Goal: Transaction & Acquisition: Purchase product/service

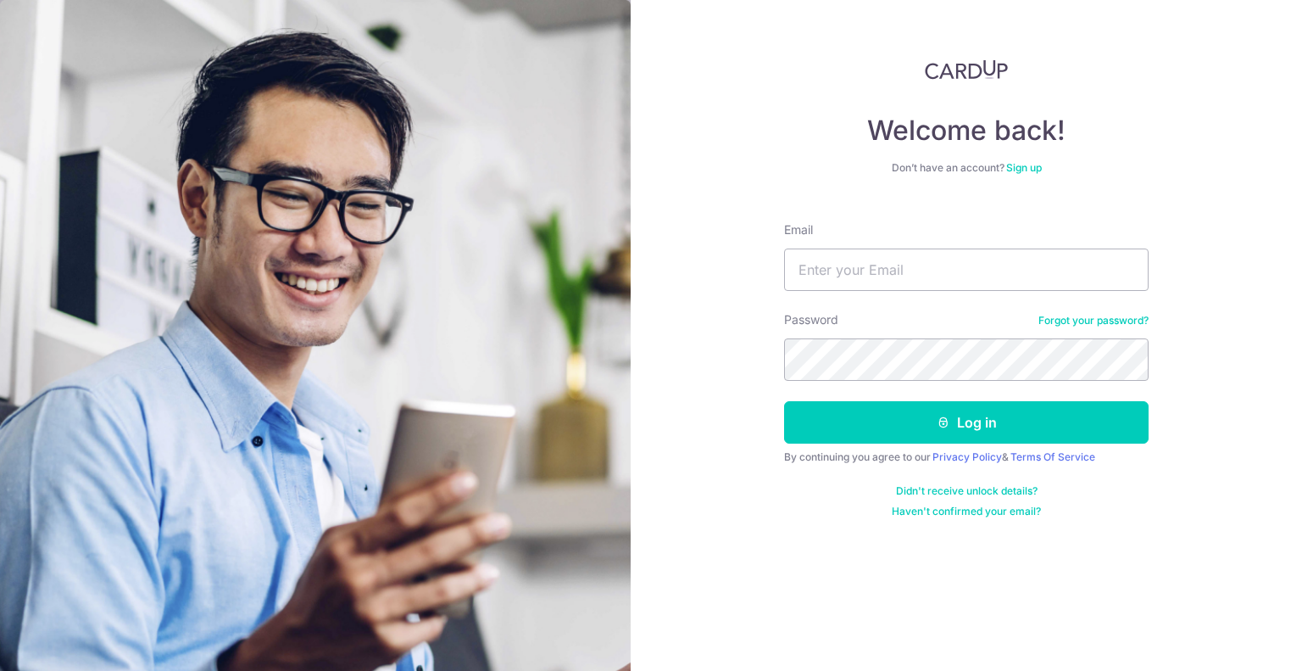
type input "[EMAIL_ADDRESS][DOMAIN_NAME]"
click at [784, 401] on button "Log in" at bounding box center [966, 422] width 365 height 42
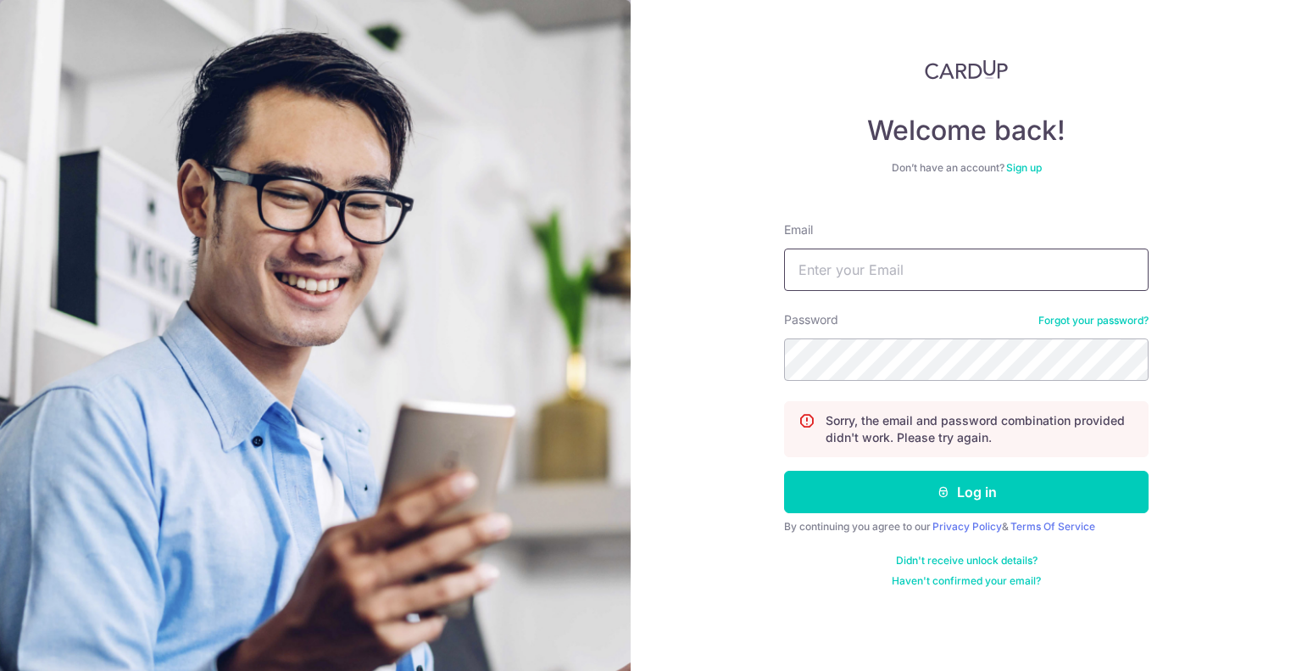
click at [871, 264] on input "Email" at bounding box center [966, 269] width 365 height 42
type input "[EMAIL_ADDRESS][DOMAIN_NAME]"
click at [658, 358] on div "Welcome back! Don’t have an account? Sign up Email claudiatanqq@gmail.com Passw…" at bounding box center [966, 335] width 671 height 671
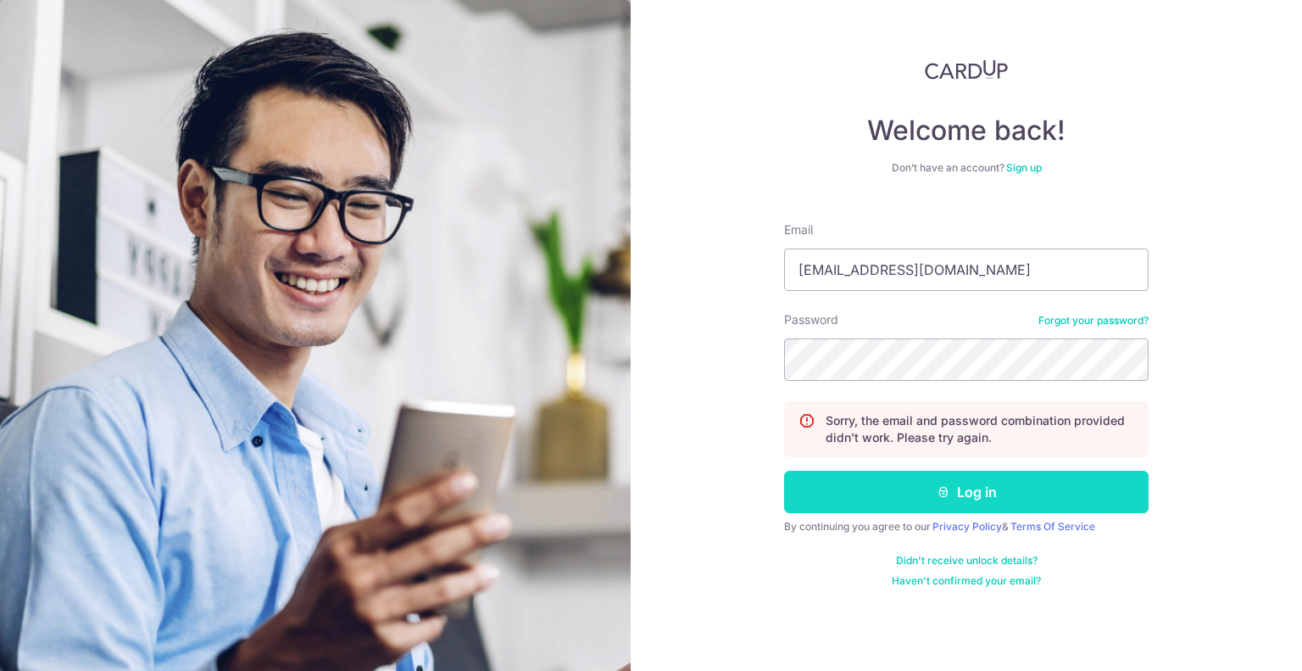
click at [818, 482] on button "Log in" at bounding box center [966, 491] width 365 height 42
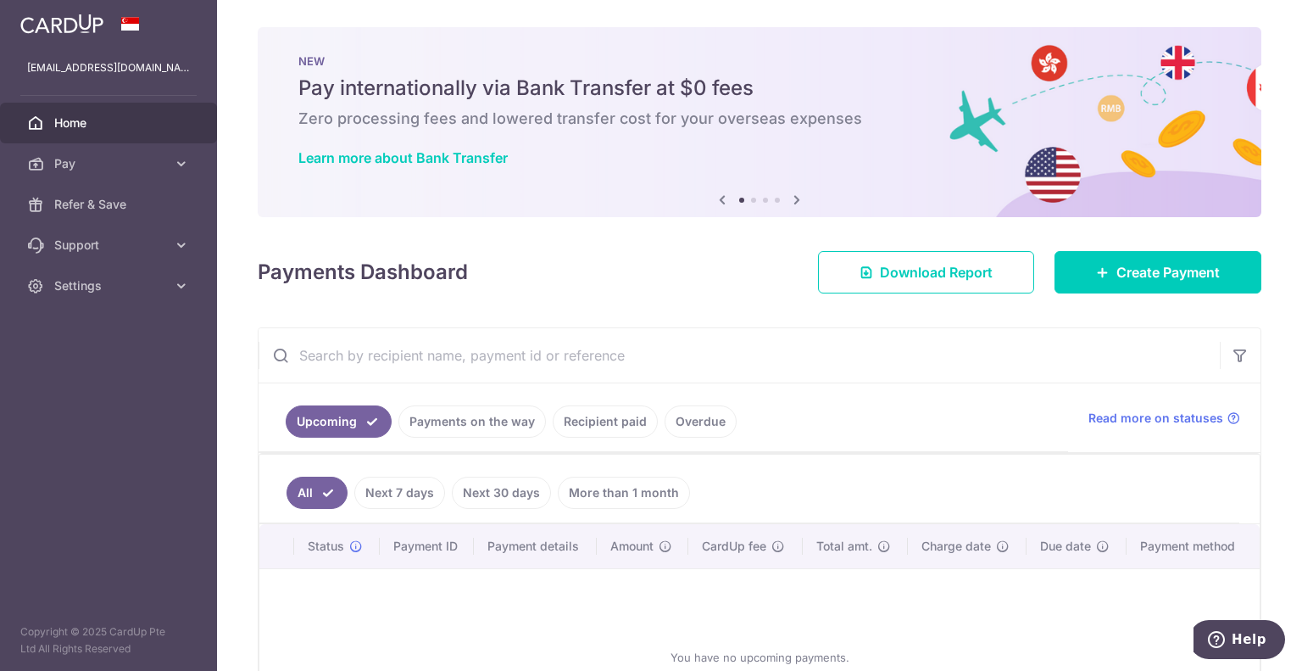
drag, startPoint x: 721, startPoint y: 325, endPoint x: 767, endPoint y: 321, distance: 45.9
click at [721, 325] on div "× Pause Schedule Pause all future payments in this series Pause just this one p…" at bounding box center [759, 335] width 1085 height 671
click at [102, 200] on span "Refer & Save" at bounding box center [110, 204] width 112 height 17
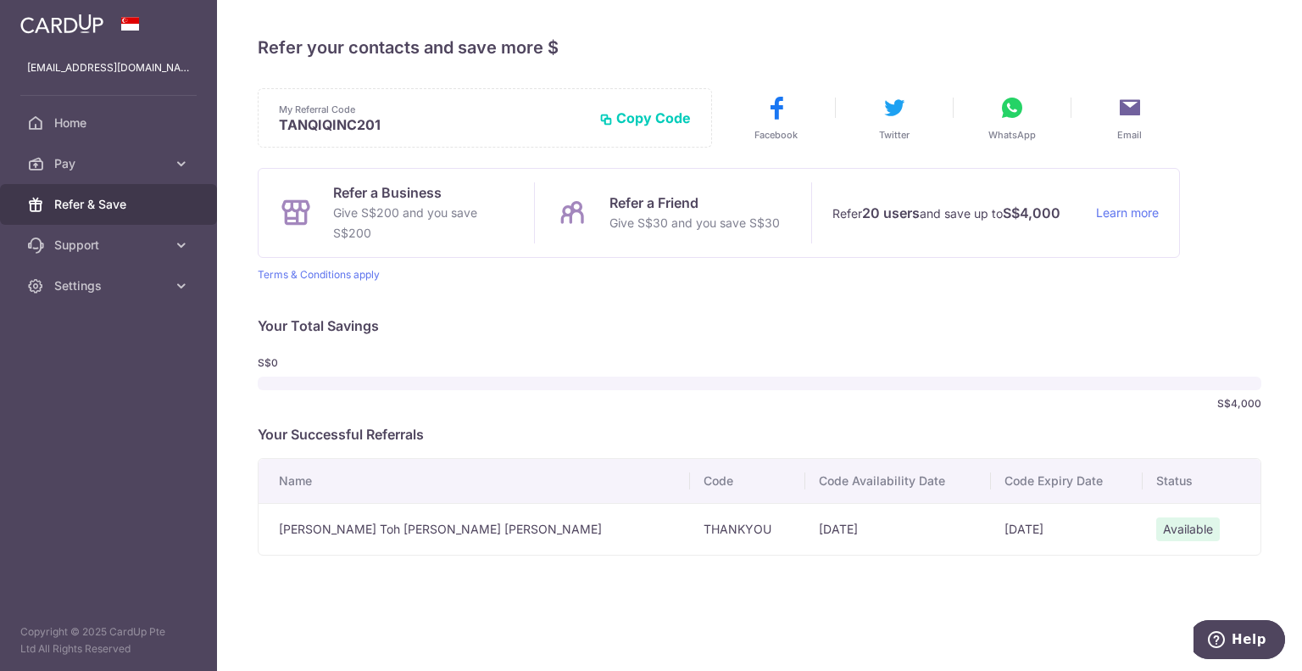
drag, startPoint x: 409, startPoint y: 195, endPoint x: 421, endPoint y: 251, distance: 57.2
click at [421, 251] on div "Refer a Business Give S$200 and you save S$200 Refer a Friend Give S$30 and you…" at bounding box center [719, 213] width 922 height 90
click at [426, 271] on p "Terms & Conditions apply" at bounding box center [719, 275] width 922 height 14
drag, startPoint x: 604, startPoint y: 187, endPoint x: 630, endPoint y: 226, distance: 46.6
click at [630, 226] on div "Refer a Friend Give S$30 and you save S$30" at bounding box center [672, 212] width 276 height 61
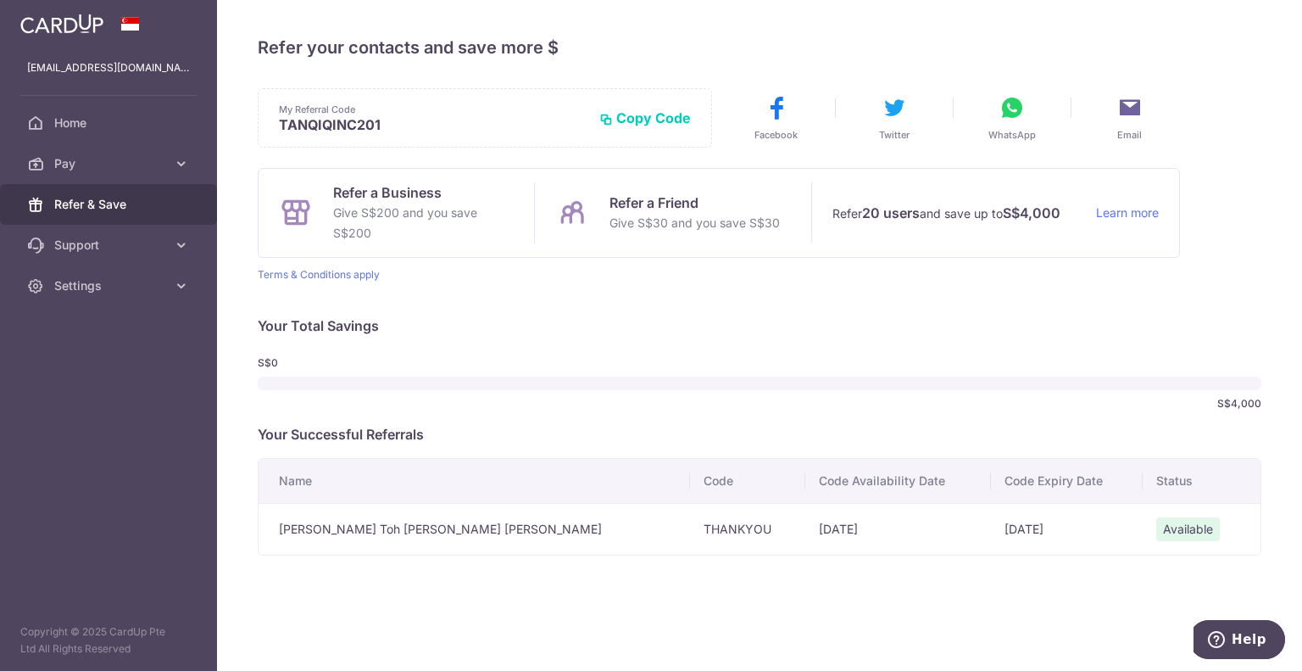
click at [644, 242] on div "Refer a Friend Give S$30 and you save S$30" at bounding box center [672, 212] width 276 height 61
click at [122, 179] on link "Pay" at bounding box center [108, 163] width 217 height 41
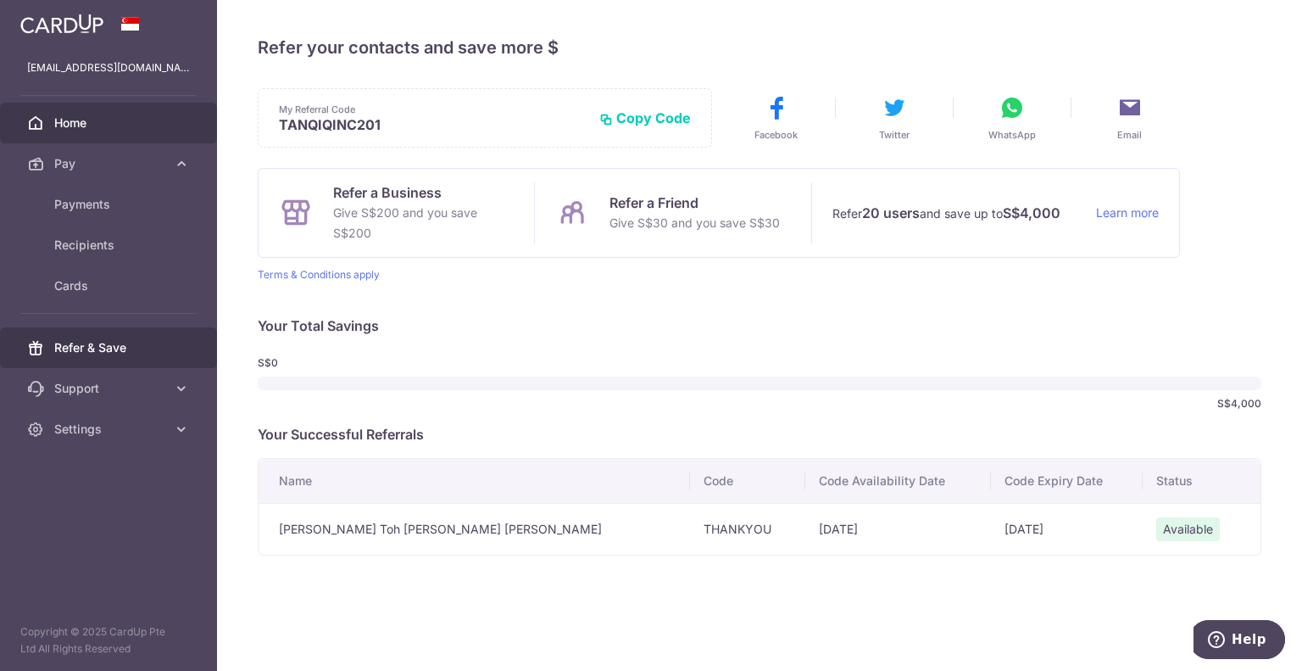
click at [120, 130] on span "Home" at bounding box center [110, 122] width 112 height 17
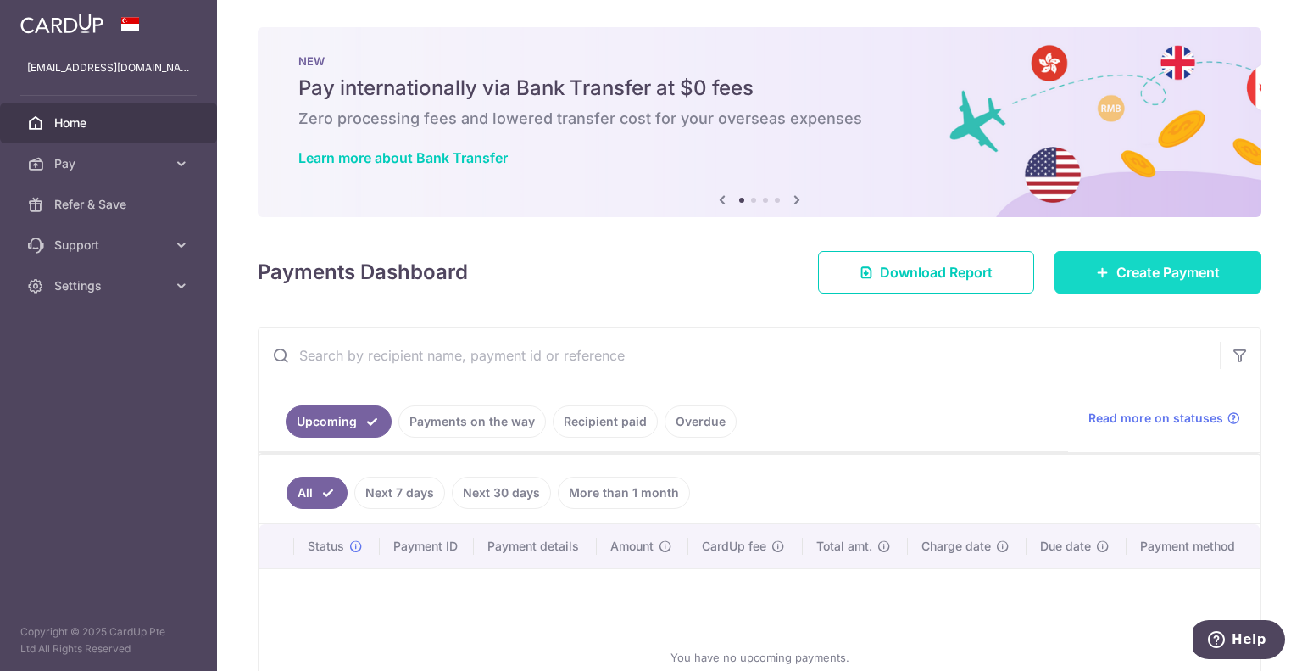
click at [1161, 257] on link "Create Payment" at bounding box center [1158, 272] width 207 height 42
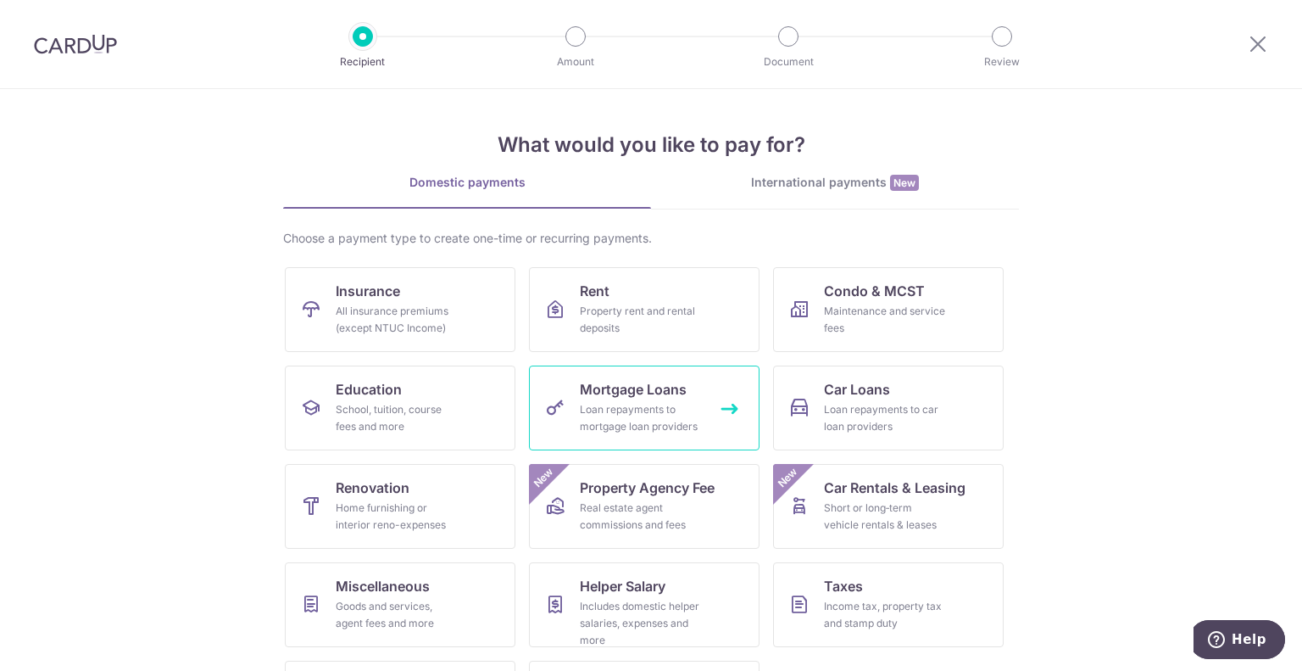
scroll to position [87, 0]
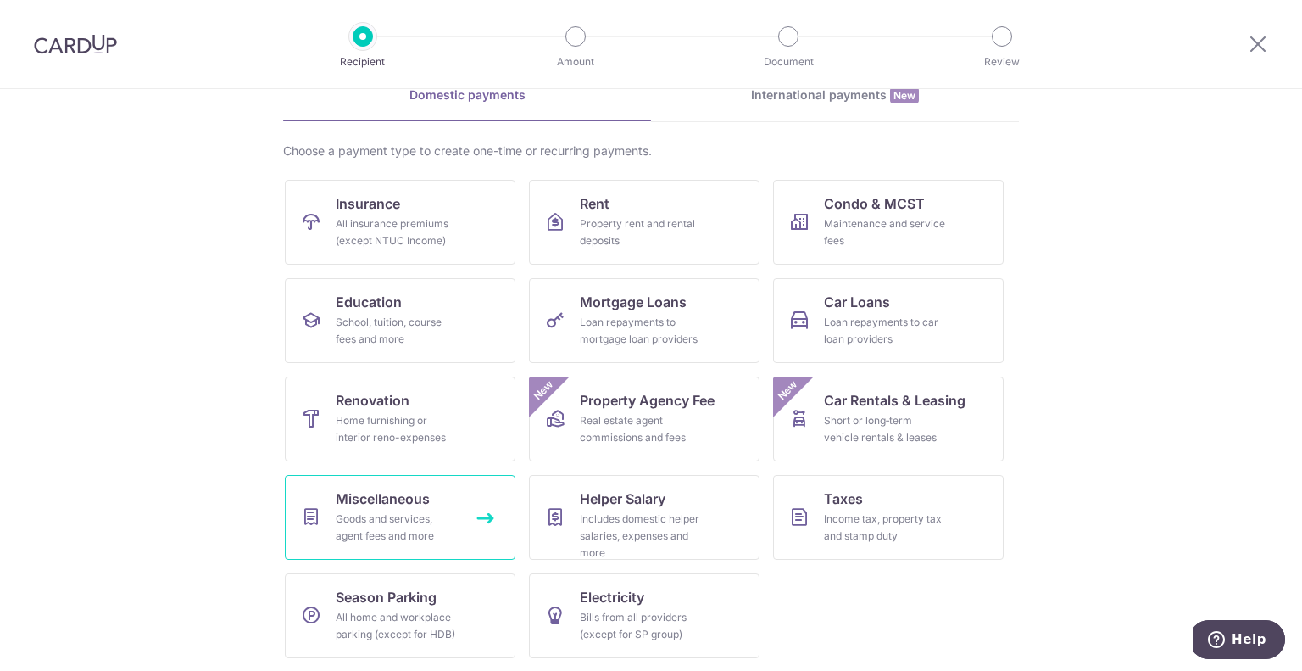
click at [408, 518] on div "Goods and services, agent fees and more" at bounding box center [397, 527] width 122 height 34
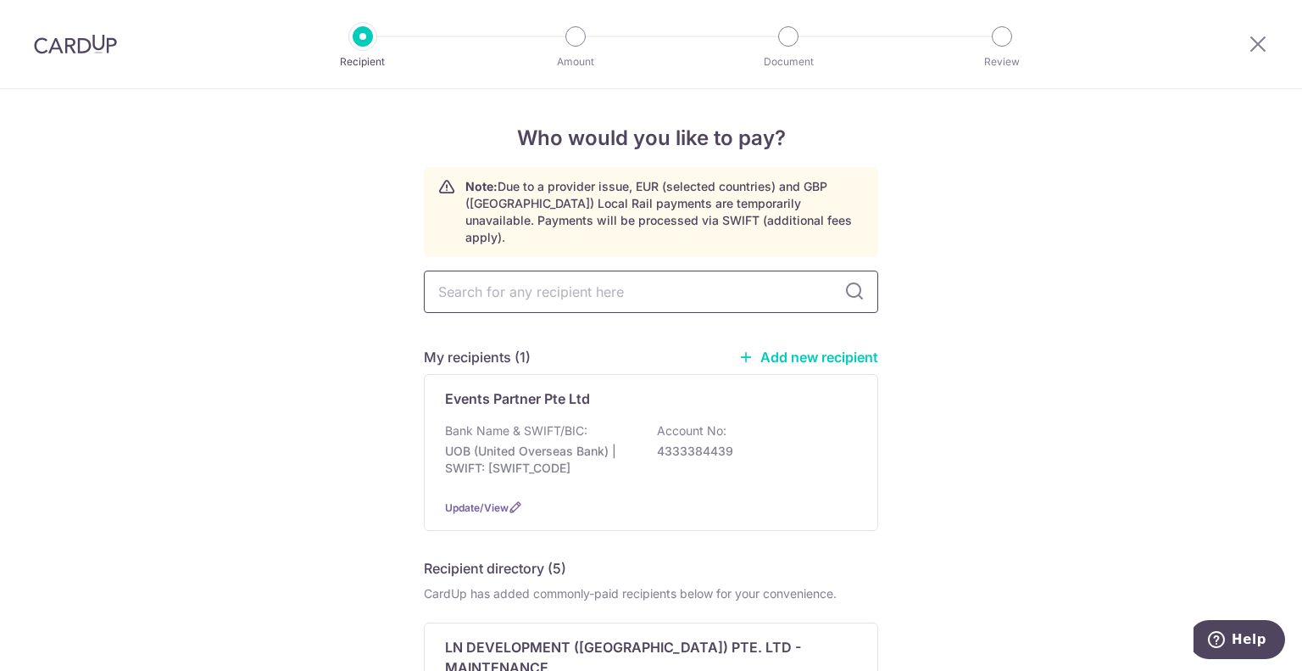
click at [628, 283] on input "text" at bounding box center [651, 291] width 454 height 42
click at [780, 348] on link "Add new recipient" at bounding box center [808, 356] width 140 height 17
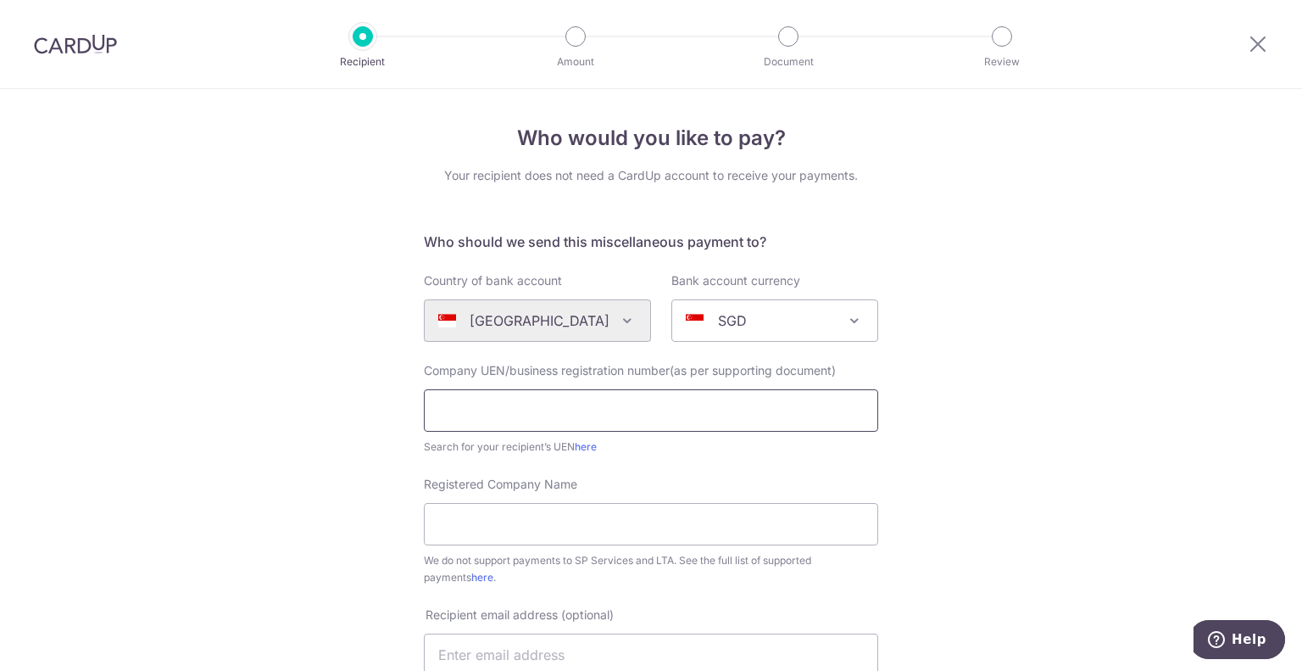
click at [604, 409] on input "text" at bounding box center [651, 410] width 454 height 42
click at [540, 409] on input "text" at bounding box center [651, 410] width 454 height 42
paste input "200904133C"
type input "200904133C"
paste input "200904133C"
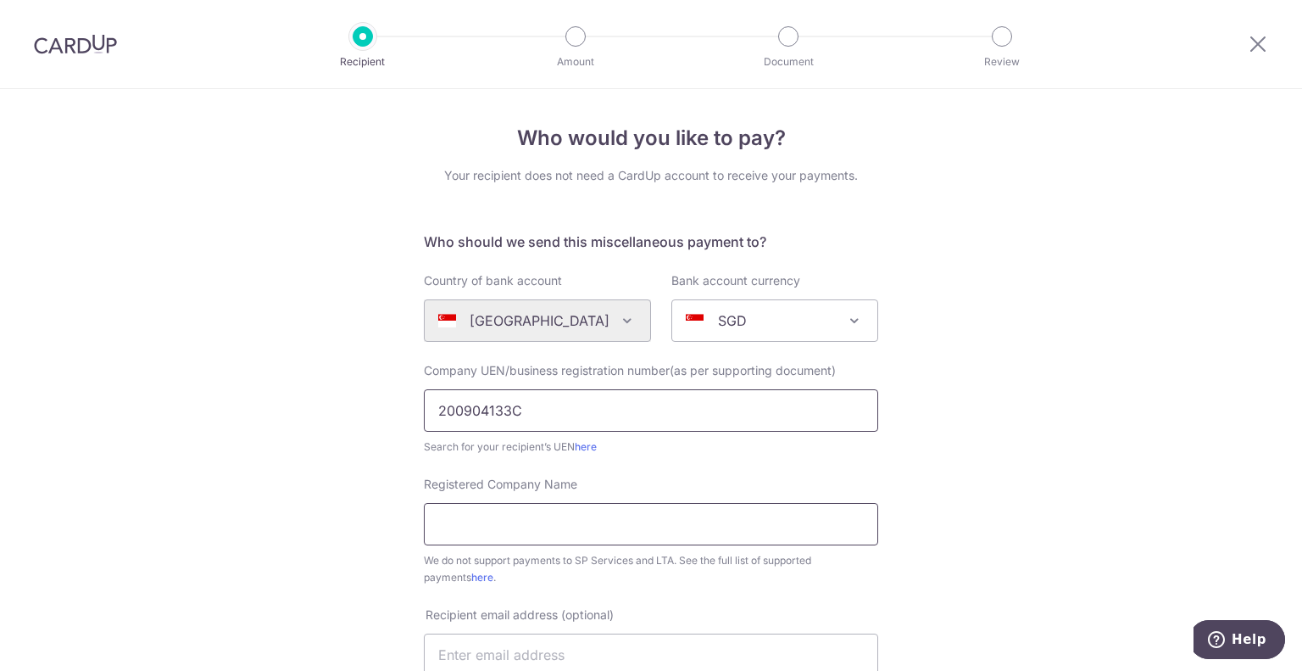
type input "200904133C"
click at [556, 540] on input "Registered Company Name" at bounding box center [651, 524] width 454 height 42
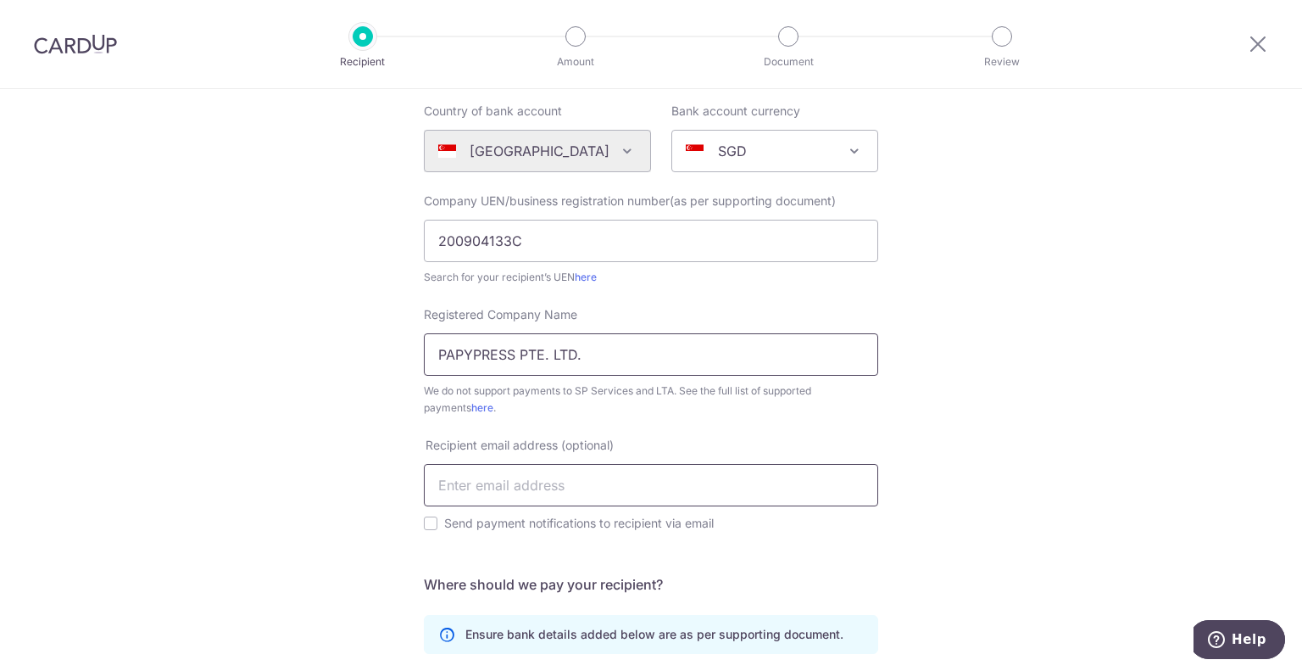
type input "PAPYPRESS PTE. LTD."
click at [514, 497] on input "text" at bounding box center [651, 485] width 454 height 42
type input "[EMAIL_ADDRESS][DOMAIN_NAME]"
click at [538, 524] on label "Send payment notifications to recipient via email" at bounding box center [661, 523] width 434 height 20
click at [437, 524] on input "Send payment notifications to recipient via email" at bounding box center [431, 523] width 14 height 14
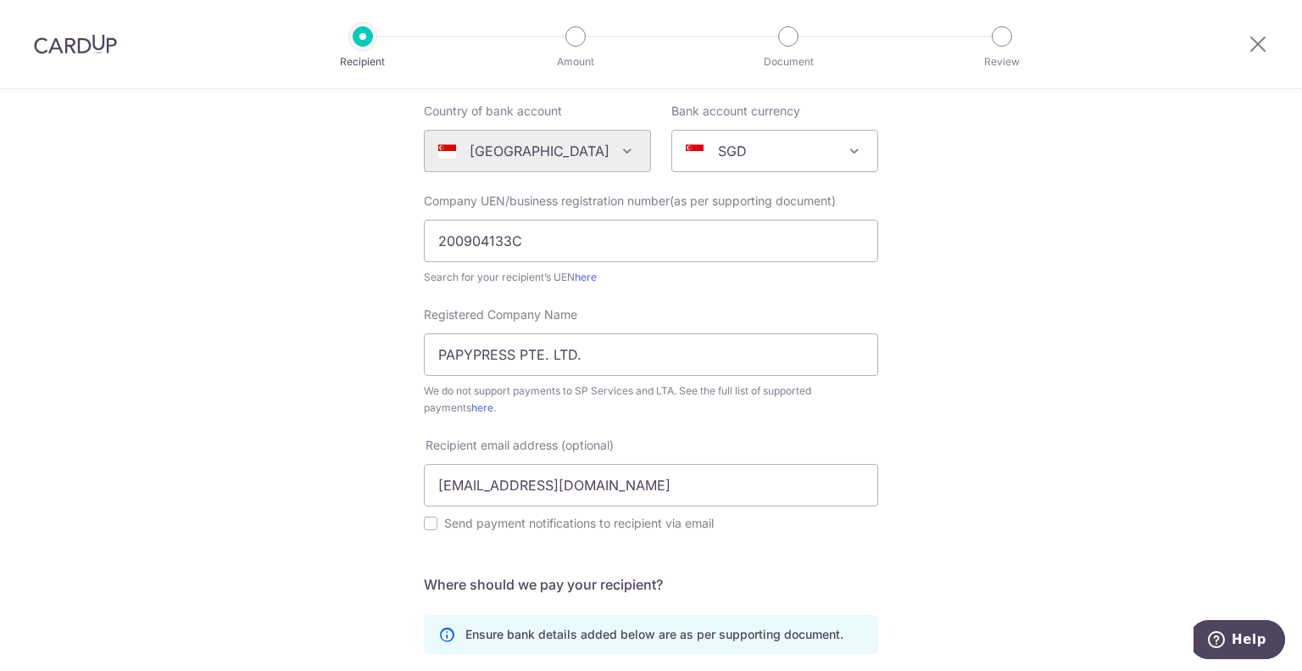
checkbox input "true"
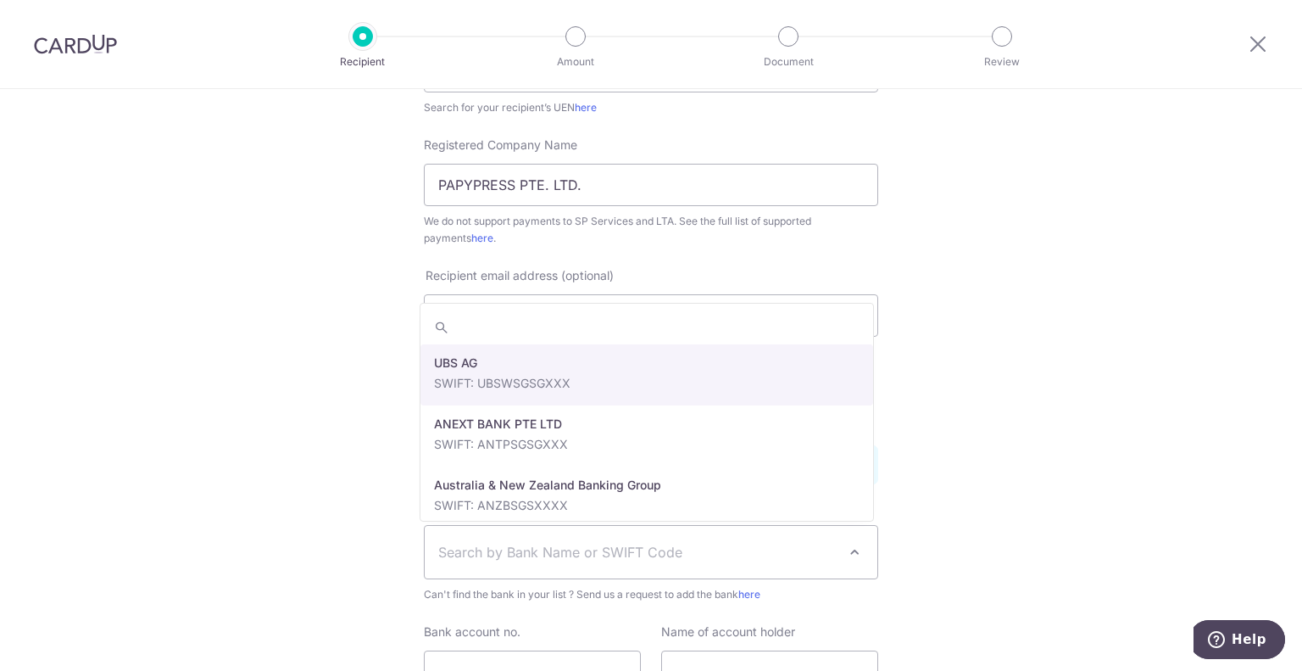
click at [556, 543] on span "Search by Bank Name or SWIFT Code" at bounding box center [637, 552] width 398 height 20
click at [1021, 365] on div "Who would you like to pay? Your recipient does not need a CardUp account to rec…" at bounding box center [651, 289] width 1302 height 1078
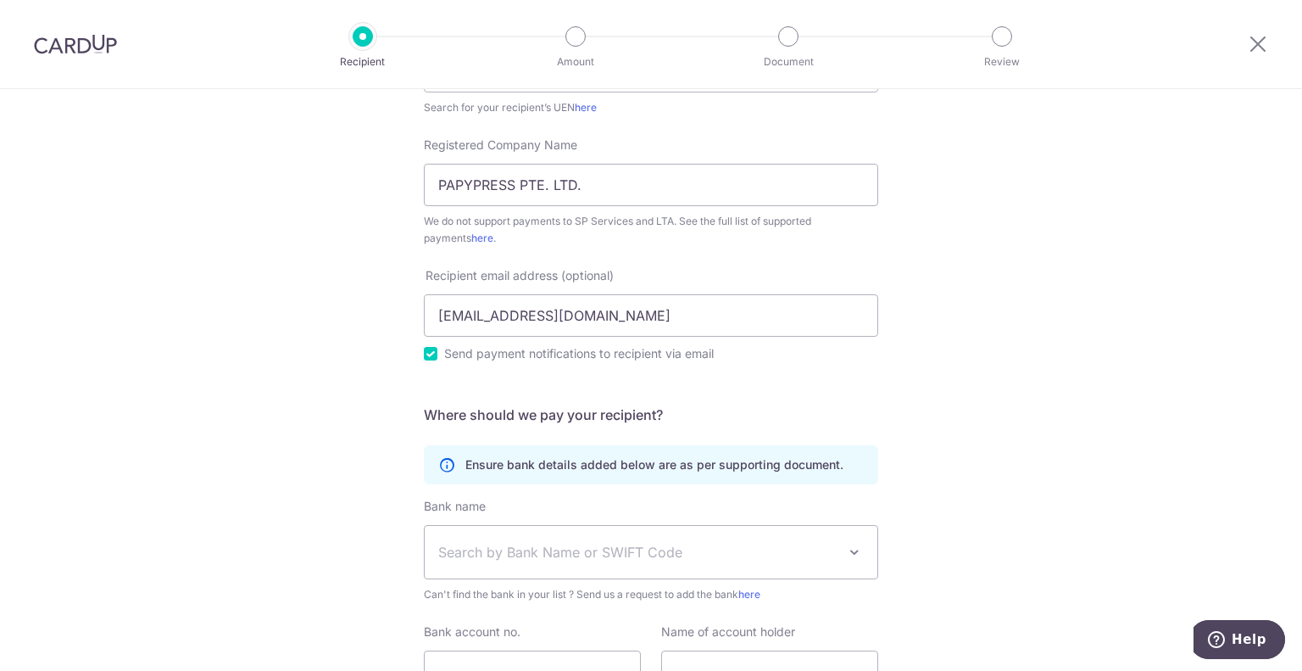
scroll to position [424, 0]
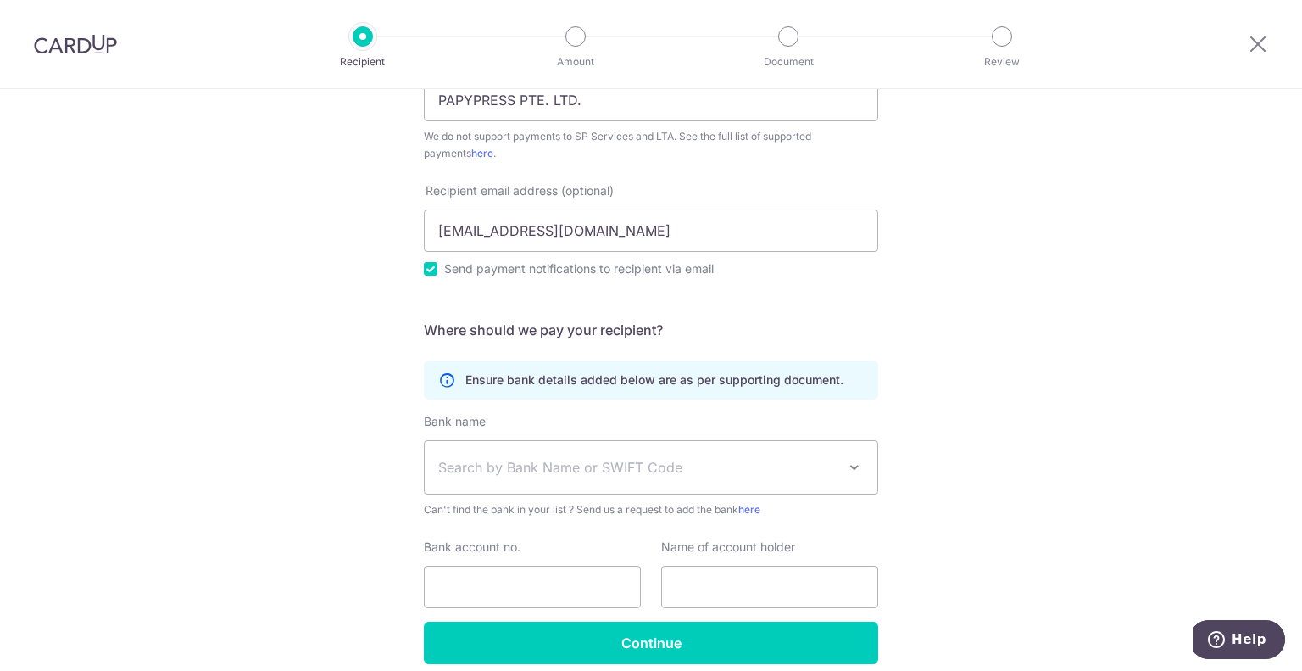
click at [565, 468] on span "Search by Bank Name or SWIFT Code" at bounding box center [637, 467] width 398 height 20
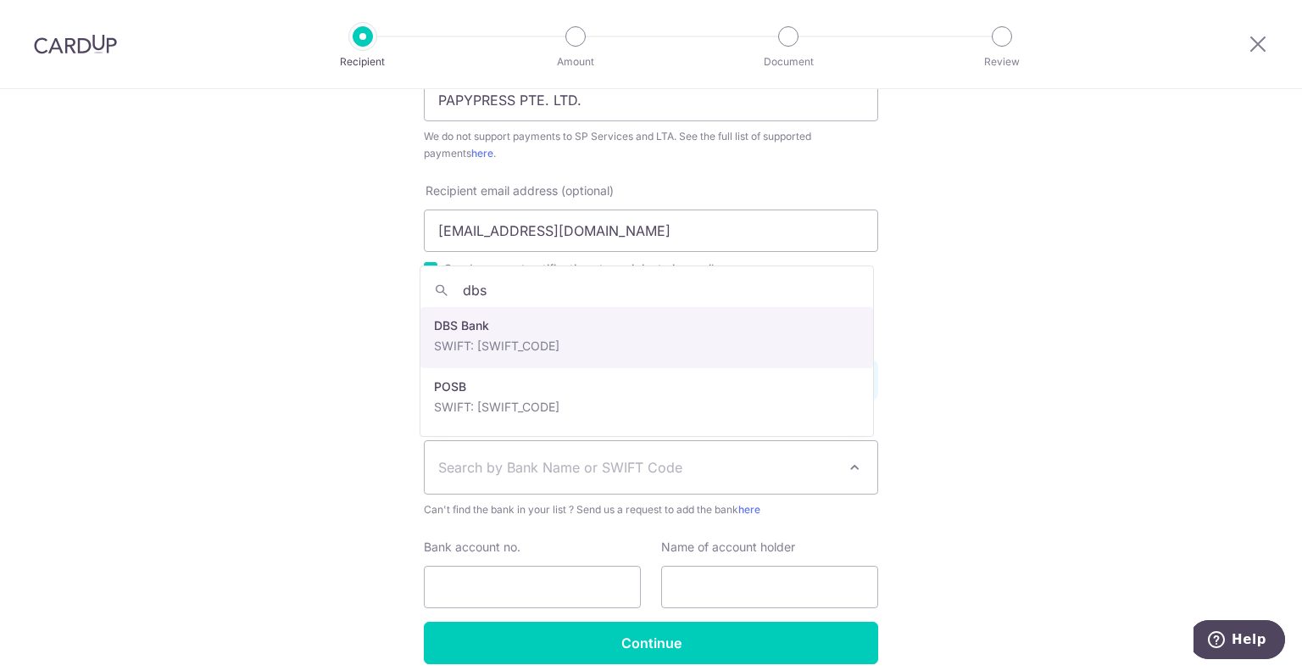
type input "dbs"
select select "6"
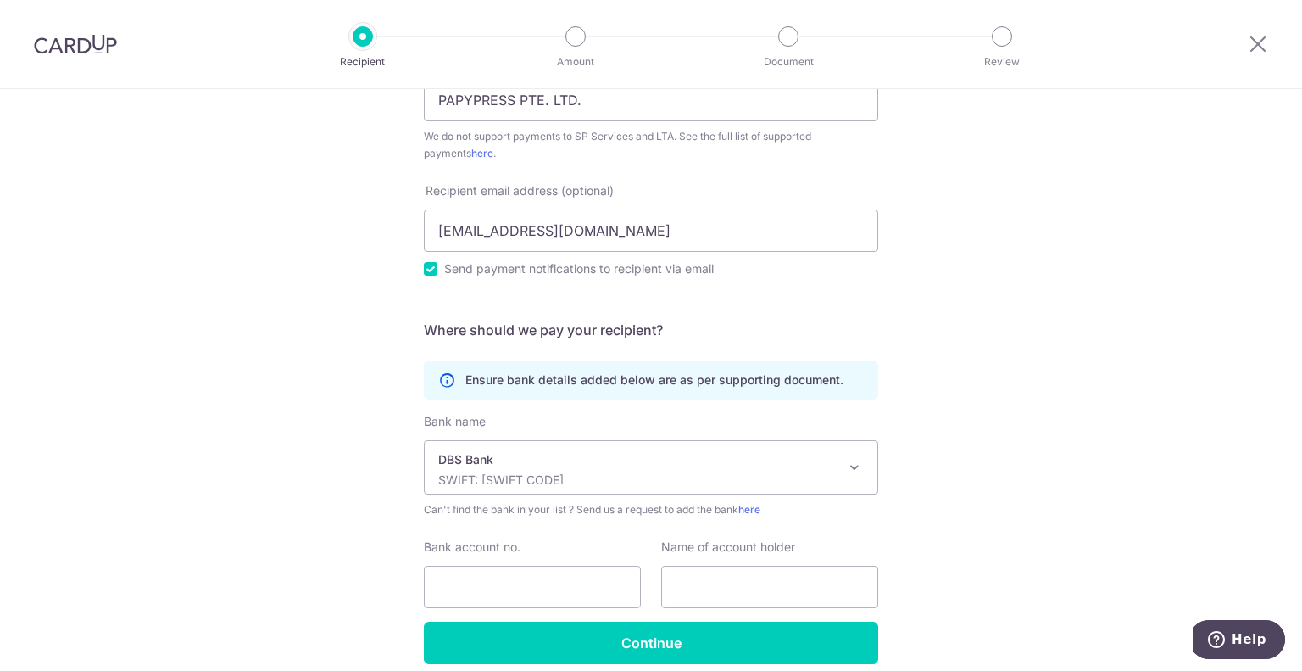
click at [1005, 434] on div "Who would you like to pay? Your recipient does not need a CardUp account to rec…" at bounding box center [651, 204] width 1302 height 1078
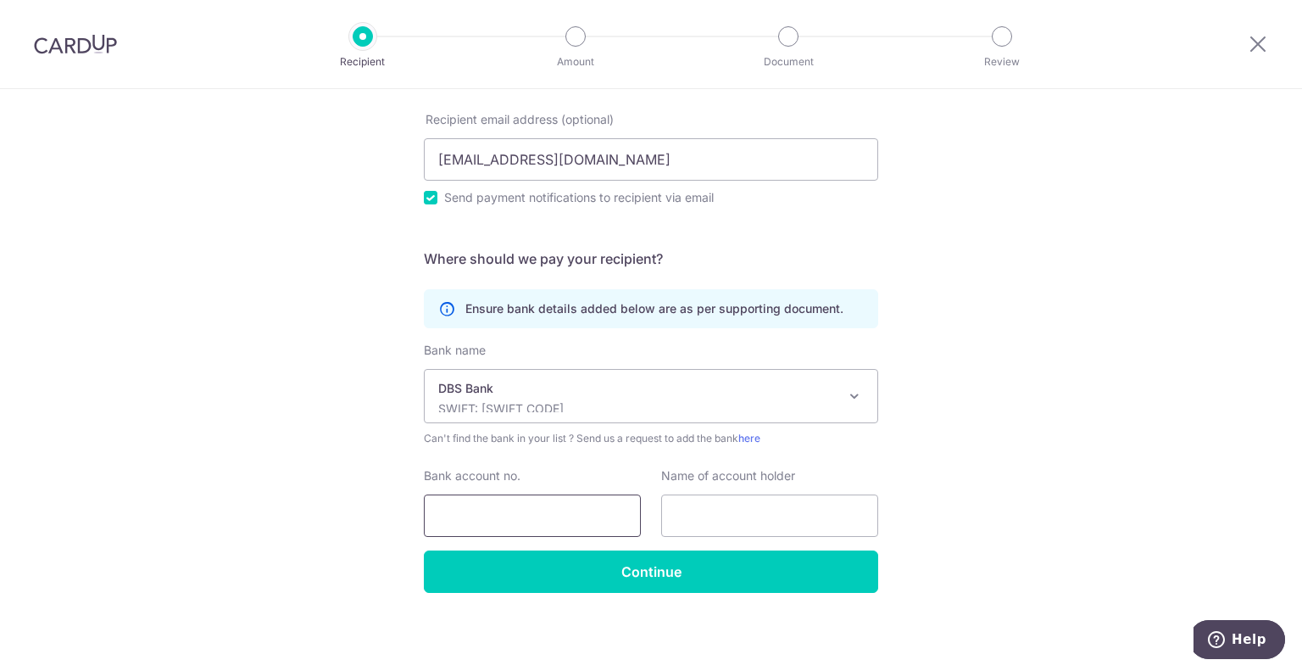
click at [548, 525] on input "Bank account no." at bounding box center [532, 515] width 217 height 42
type input "0039444915"
click at [790, 525] on input "text" at bounding box center [769, 515] width 217 height 42
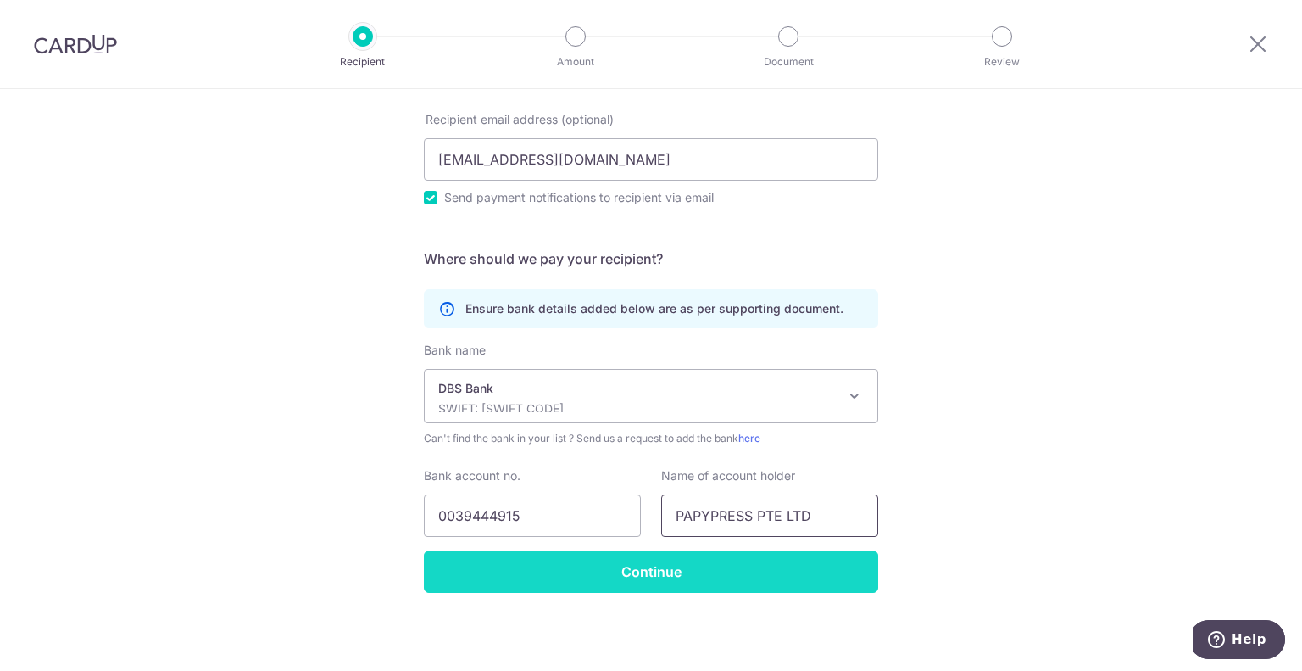
type input "PAPYPRESS PTE LTD"
click at [753, 578] on input "Continue" at bounding box center [651, 571] width 454 height 42
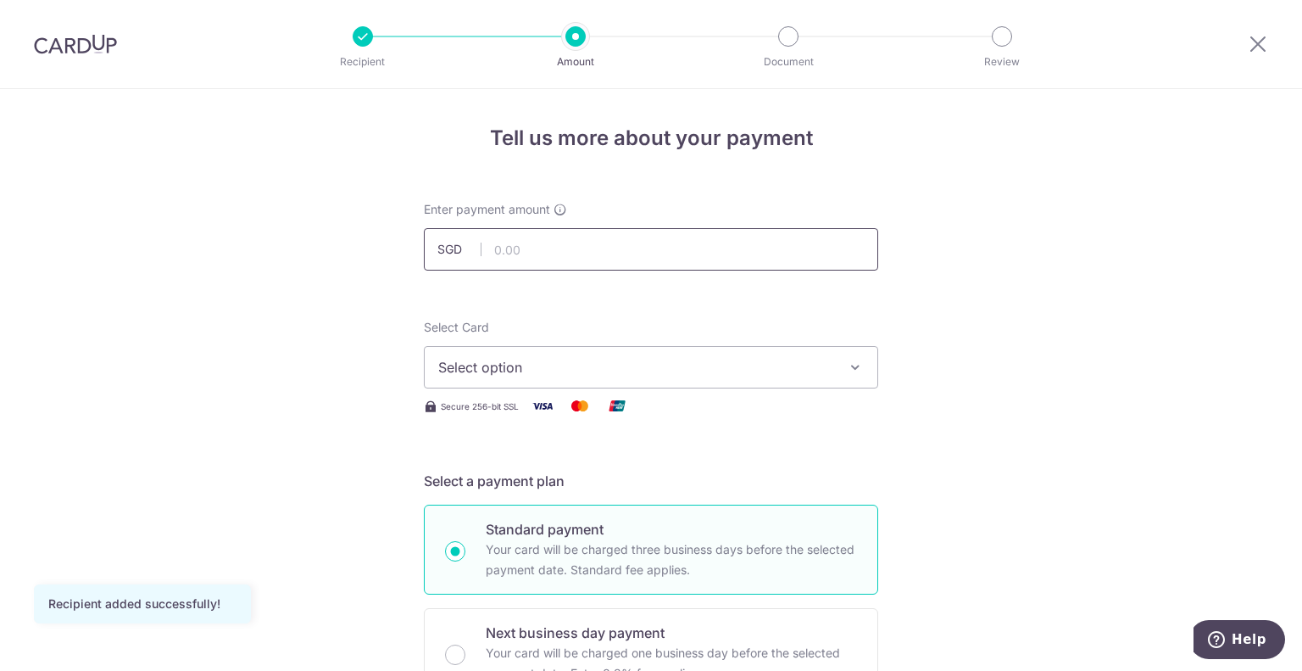
click at [594, 245] on input "text" at bounding box center [651, 249] width 454 height 42
type input "435.50"
click at [724, 359] on span "Select option" at bounding box center [635, 367] width 395 height 20
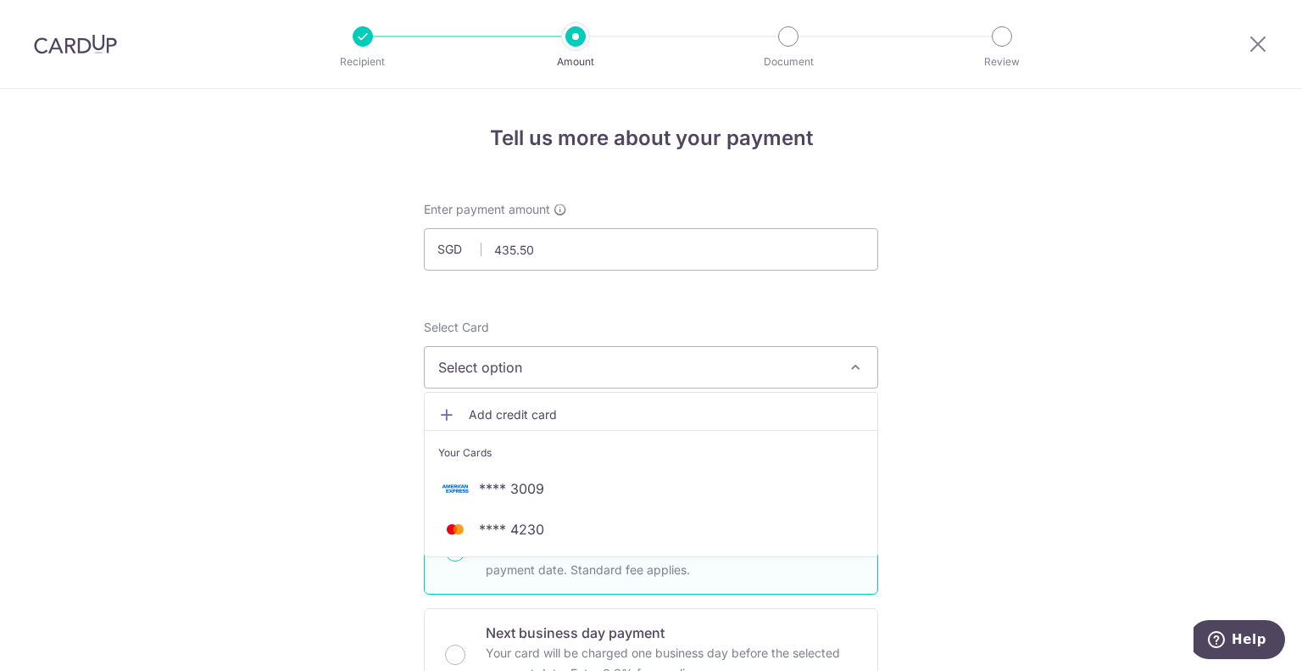
click at [517, 483] on span "**** 3009" at bounding box center [511, 488] width 65 height 20
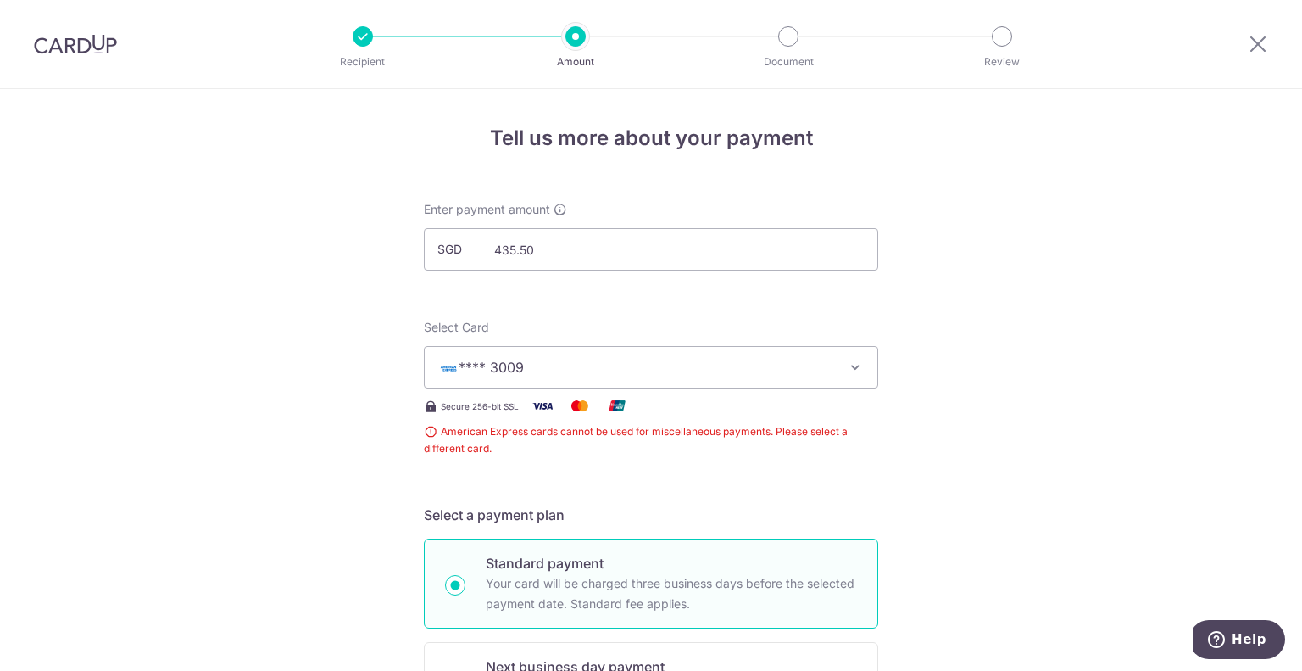
click at [609, 364] on span "**** 3009" at bounding box center [635, 367] width 395 height 20
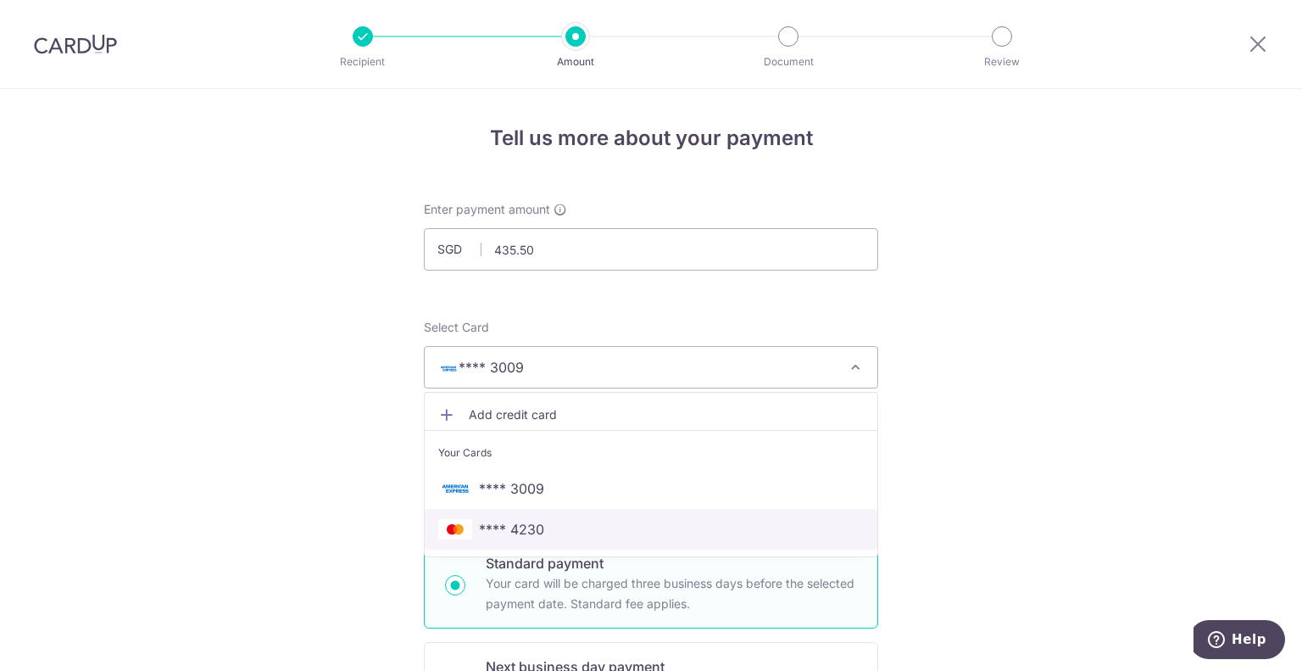
click at [488, 528] on span "**** 4230" at bounding box center [511, 529] width 65 height 20
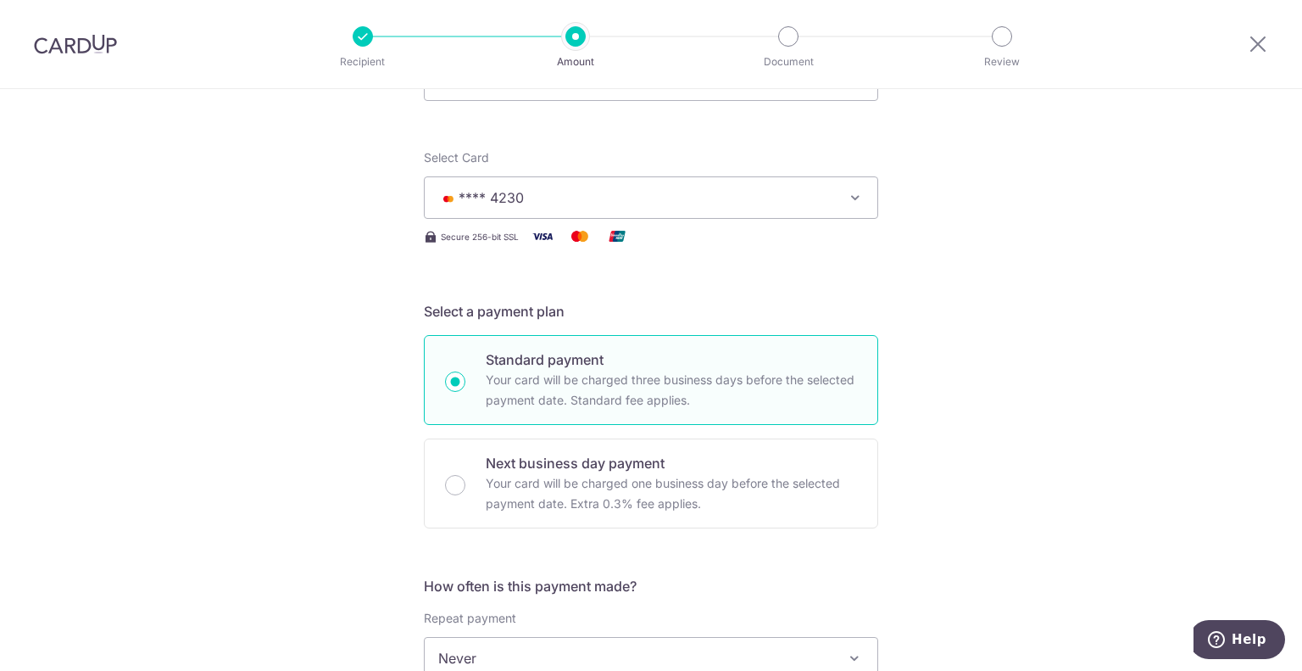
scroll to position [339, 0]
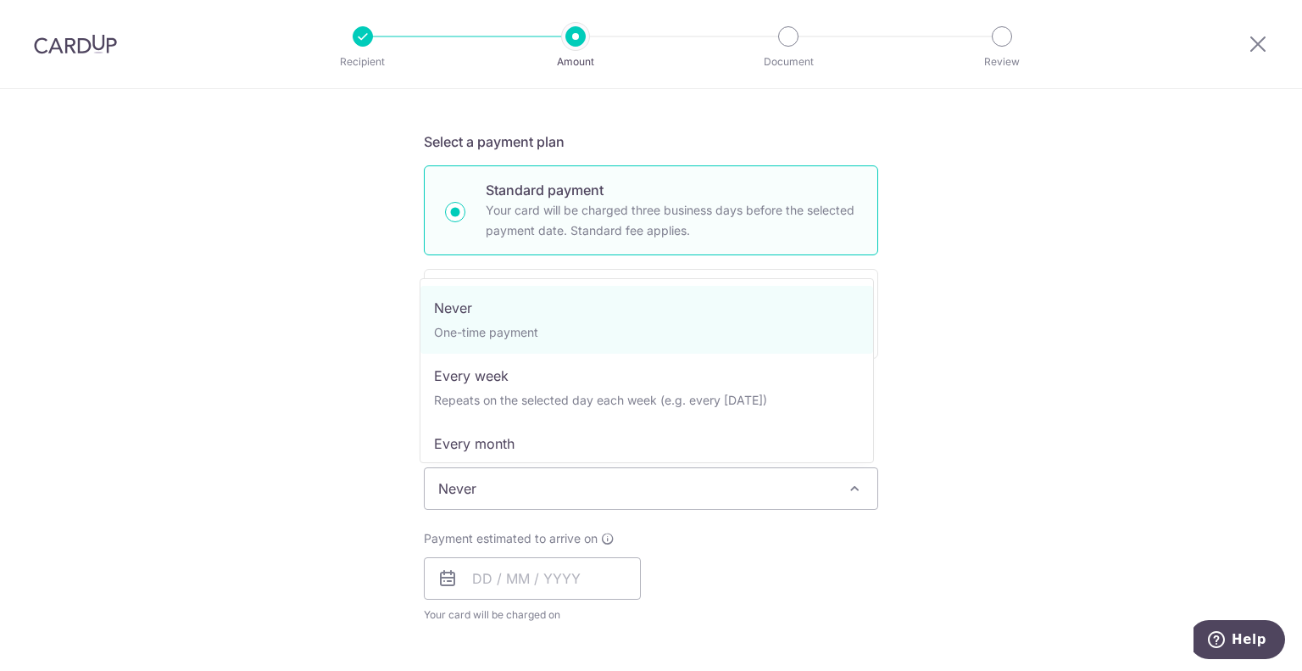
click at [489, 483] on span "Never" at bounding box center [651, 488] width 453 height 41
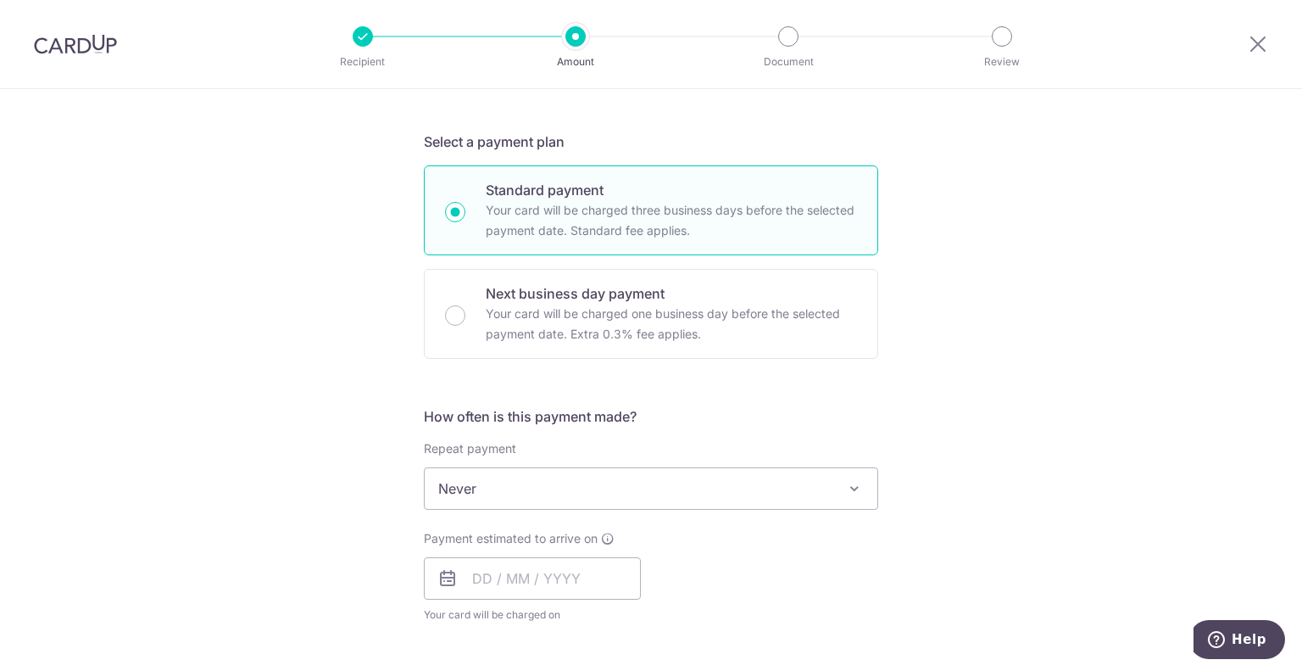
click at [228, 470] on div "Tell us more about your payment Enter payment amount SGD 435.50 435.50 Recipien…" at bounding box center [651, 517] width 1302 height 1534
click at [470, 565] on input "text" at bounding box center [532, 578] width 217 height 42
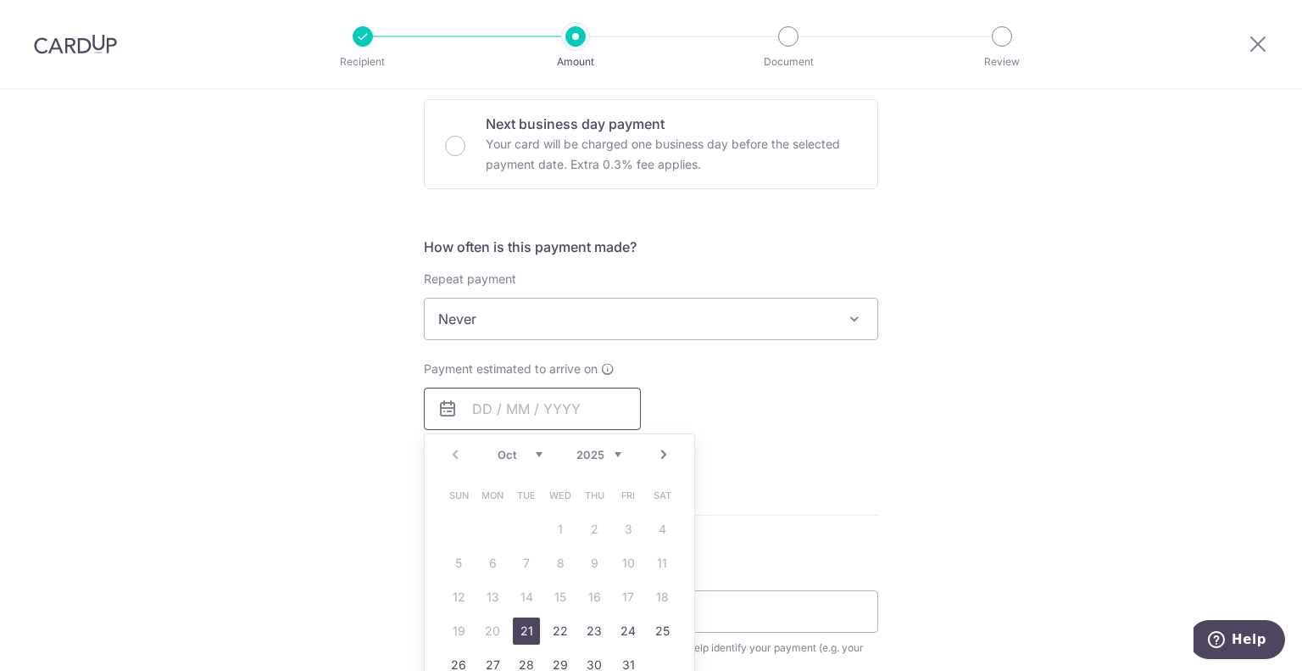
scroll to position [678, 0]
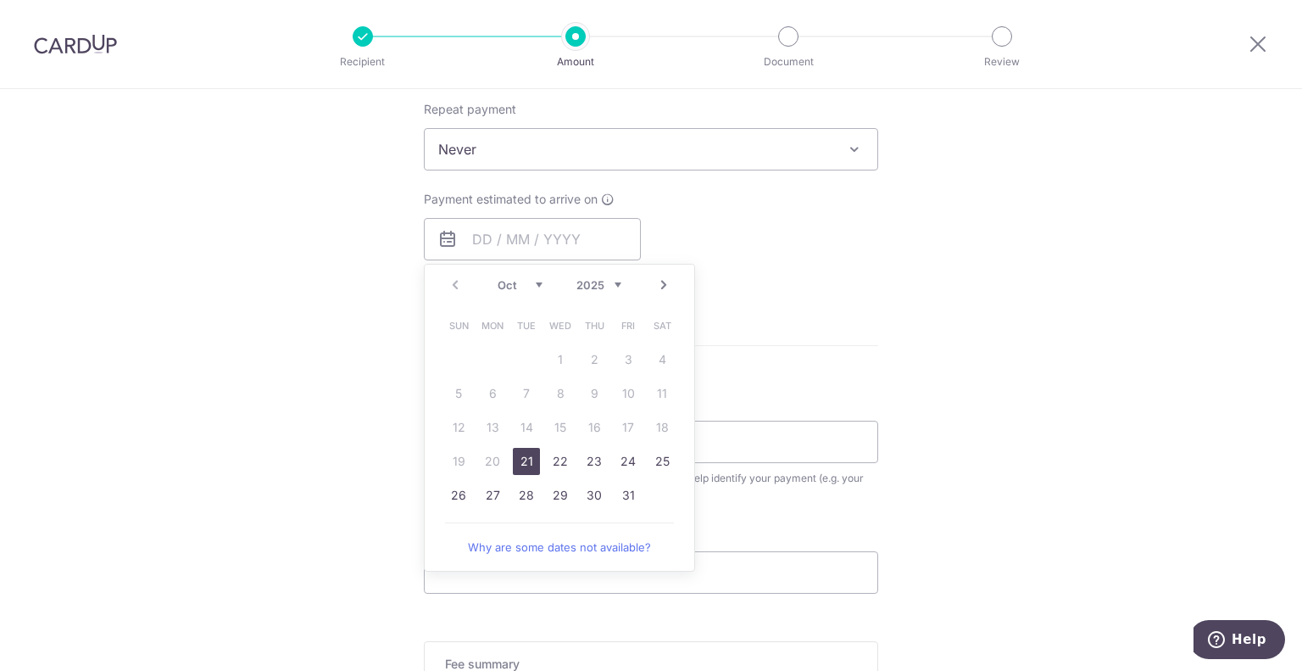
click at [872, 341] on form "Enter payment amount SGD 435.50 435.50 Recipient added successfully! Select Car…" at bounding box center [651, 194] width 454 height 1342
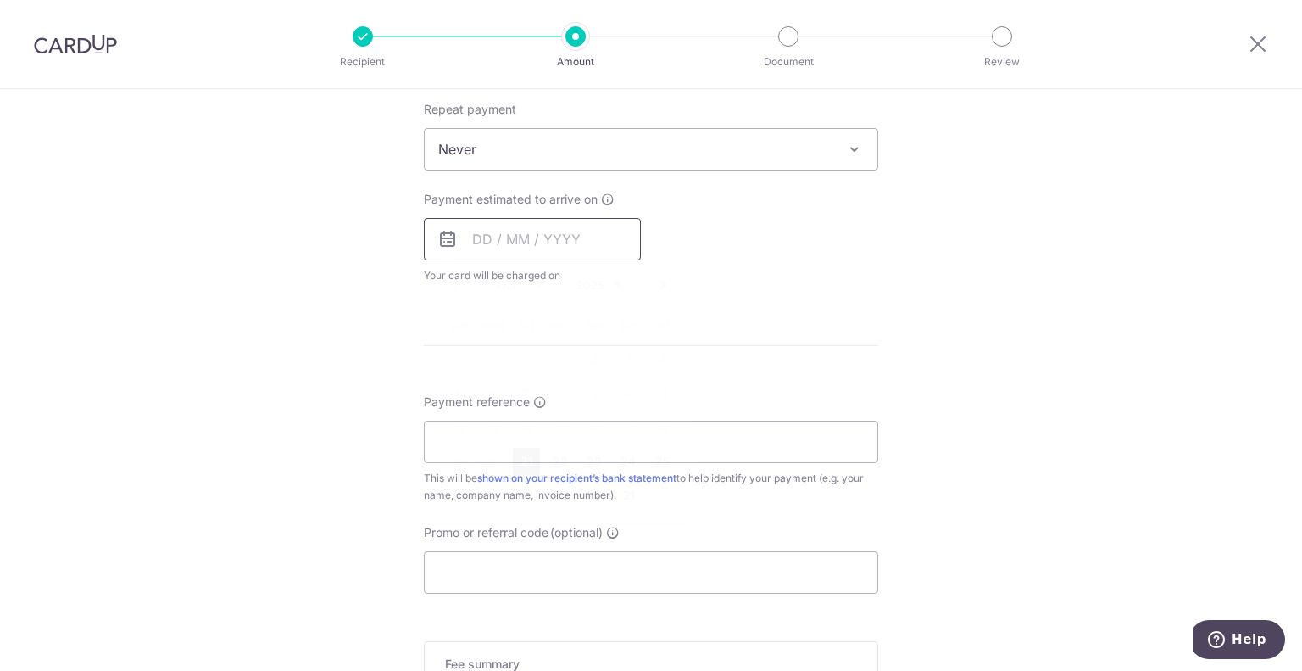
click at [589, 234] on input "text" at bounding box center [532, 239] width 217 height 42
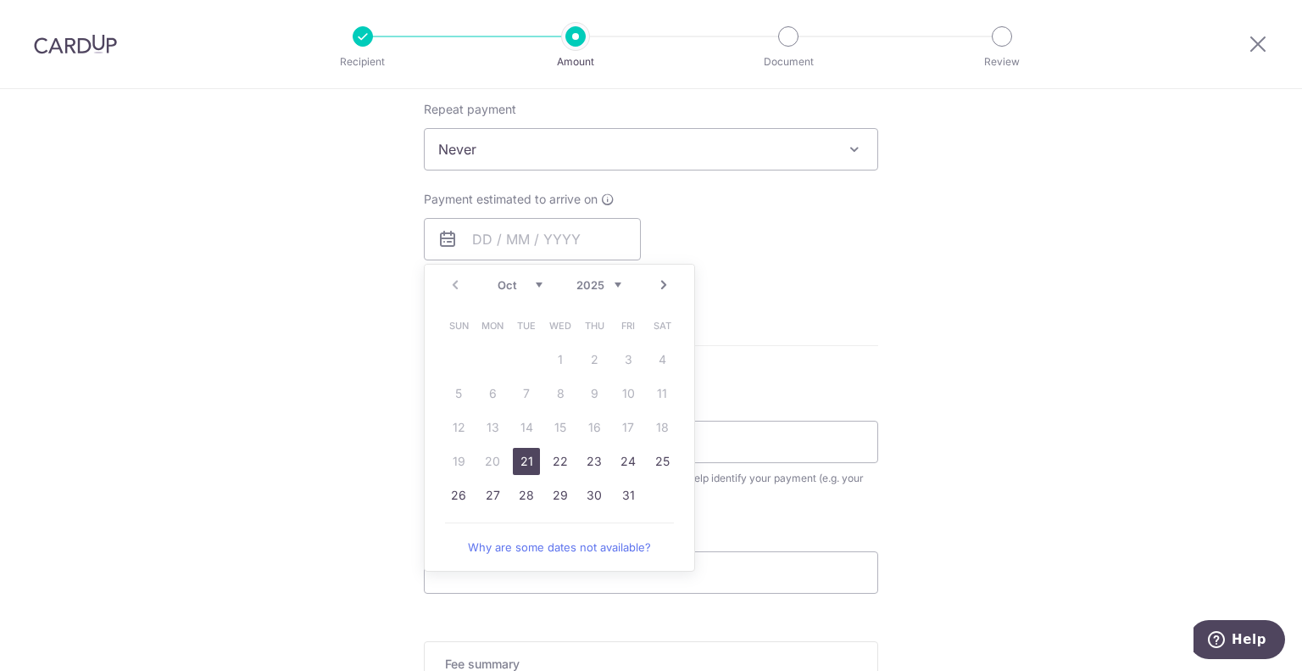
click at [522, 463] on link "21" at bounding box center [526, 461] width 27 height 27
type input "[DATE]"
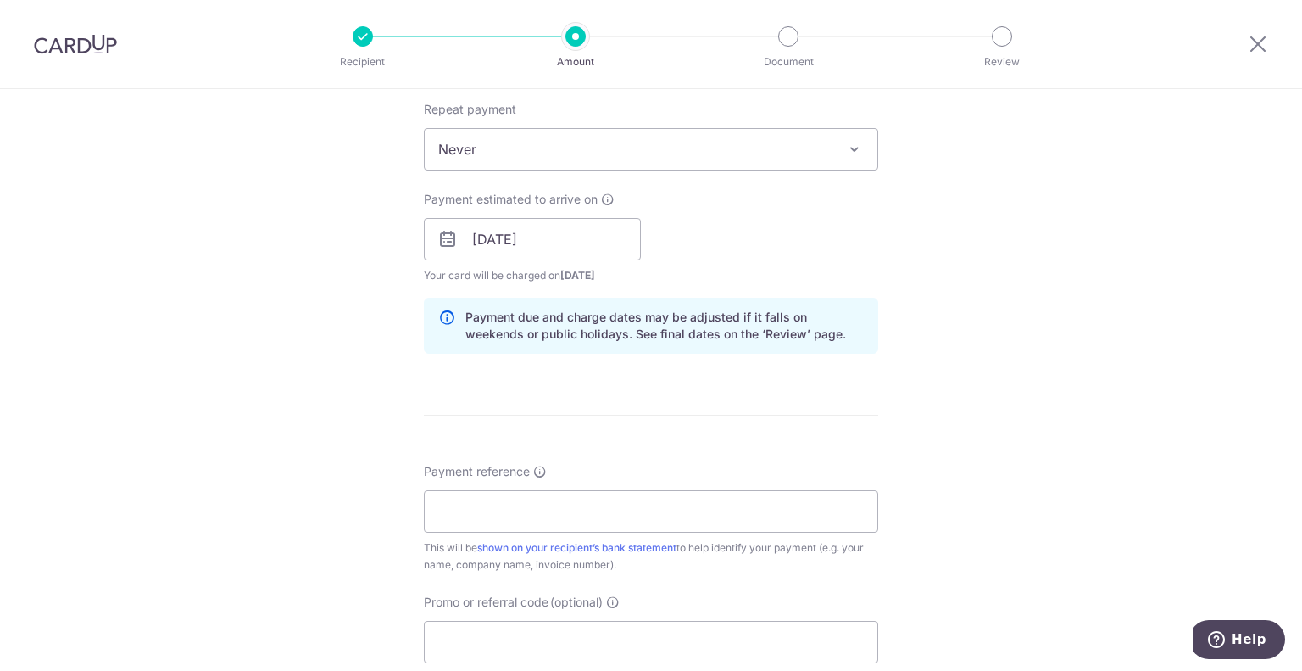
click at [851, 398] on form "Enter payment amount SGD 435.50 435.50 Recipient added successfully! Select Car…" at bounding box center [651, 228] width 454 height 1411
click at [670, 416] on form "Enter payment amount SGD 435.50 435.50 Recipient added successfully! Select Car…" at bounding box center [651, 228] width 454 height 1411
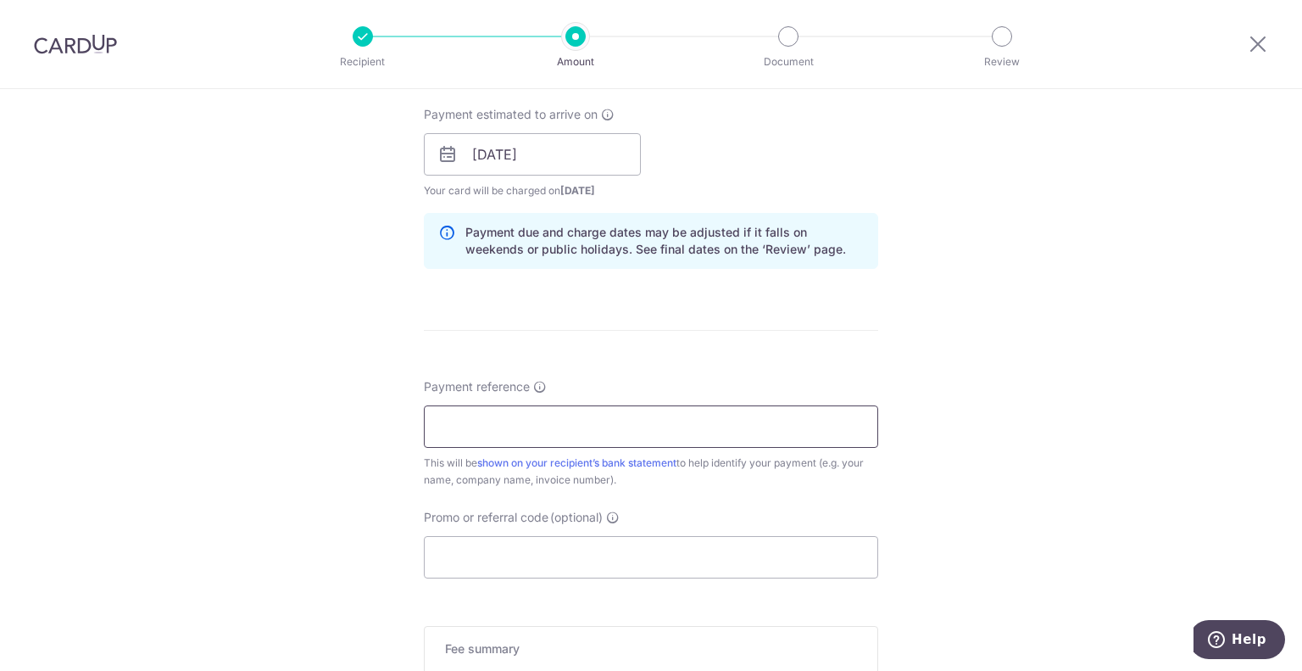
click at [566, 426] on input "Payment reference" at bounding box center [651, 426] width 454 height 42
type input "[PERSON_NAME], [PERSON_NAME]"
click at [651, 553] on input "Promo or referral code (optional)" at bounding box center [651, 557] width 454 height 42
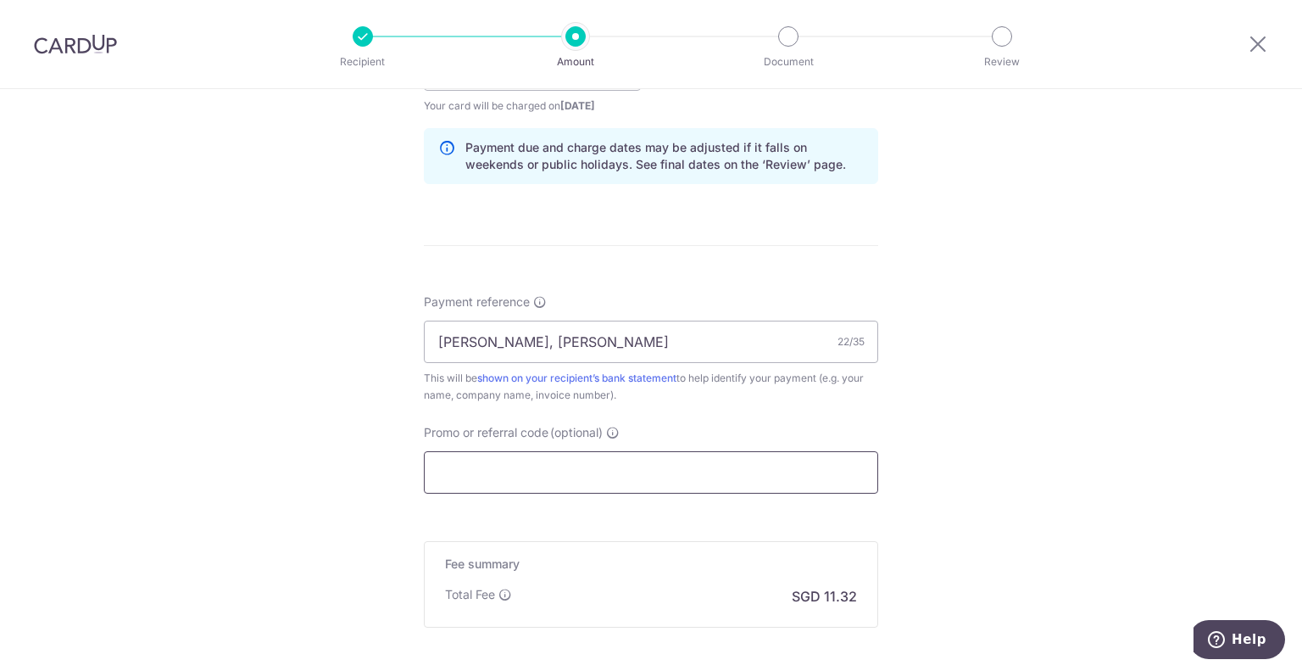
scroll to position [1019, 0]
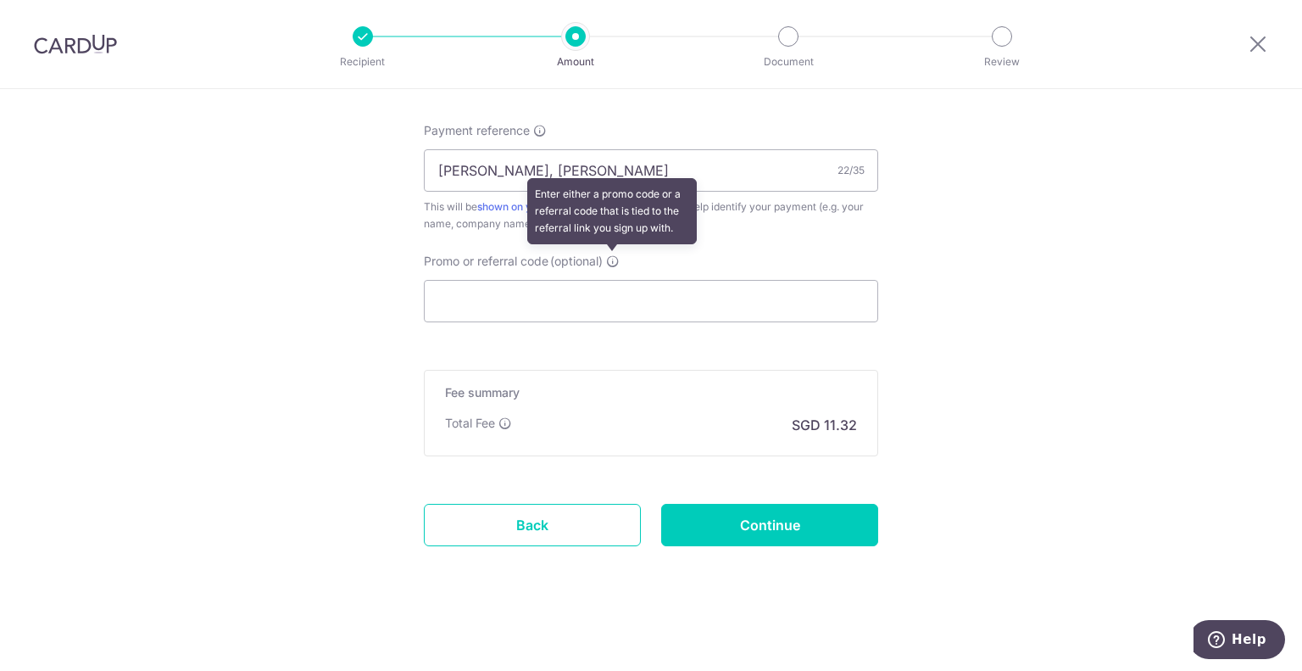
click at [610, 261] on icon at bounding box center [613, 261] width 14 height 14
click at [610, 280] on input "Promo or referral code (optional) Enter either a promo code or a referral code …" at bounding box center [651, 301] width 454 height 42
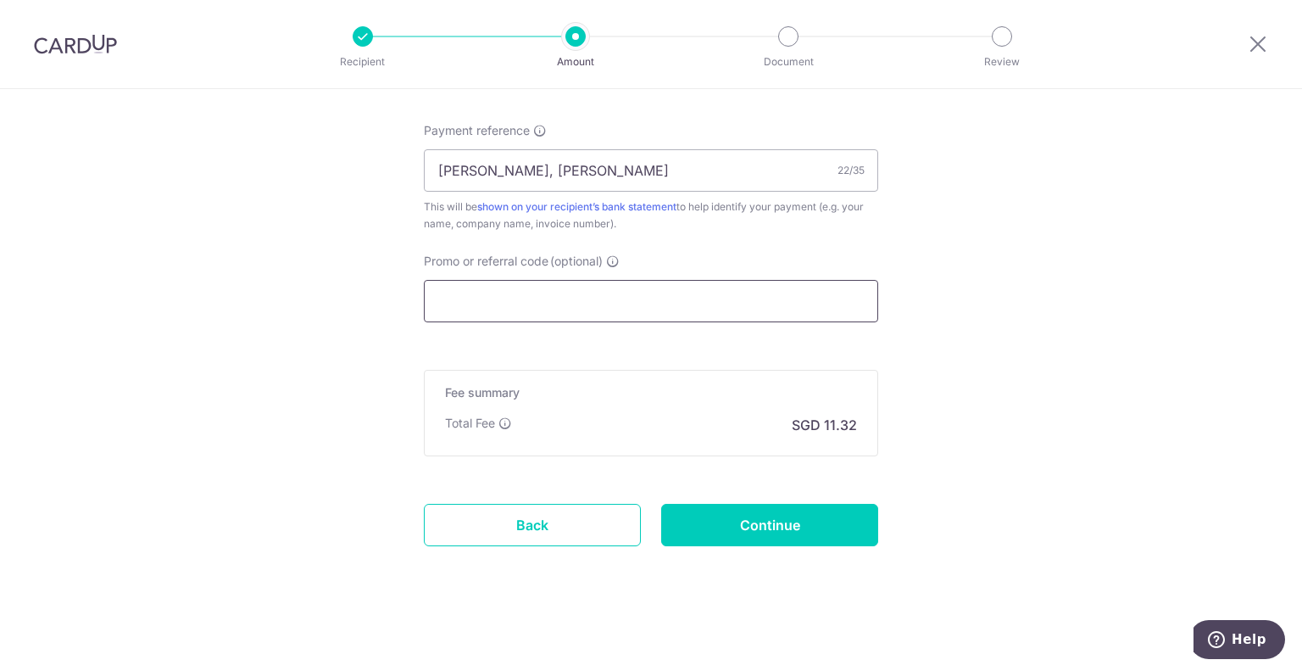
click at [598, 301] on input "Promo or referral code (optional)" at bounding box center [651, 301] width 454 height 42
click at [744, 515] on input "Continue" at bounding box center [769, 525] width 217 height 42
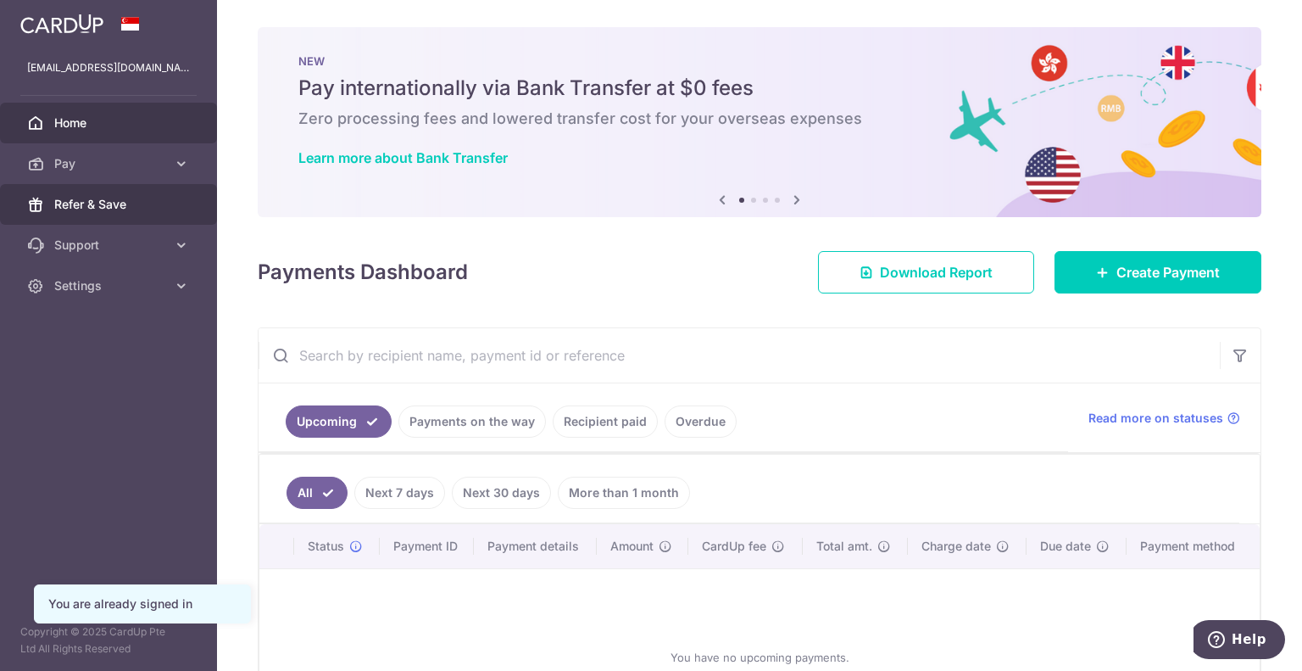
click at [73, 199] on span "Refer & Save" at bounding box center [110, 204] width 112 height 17
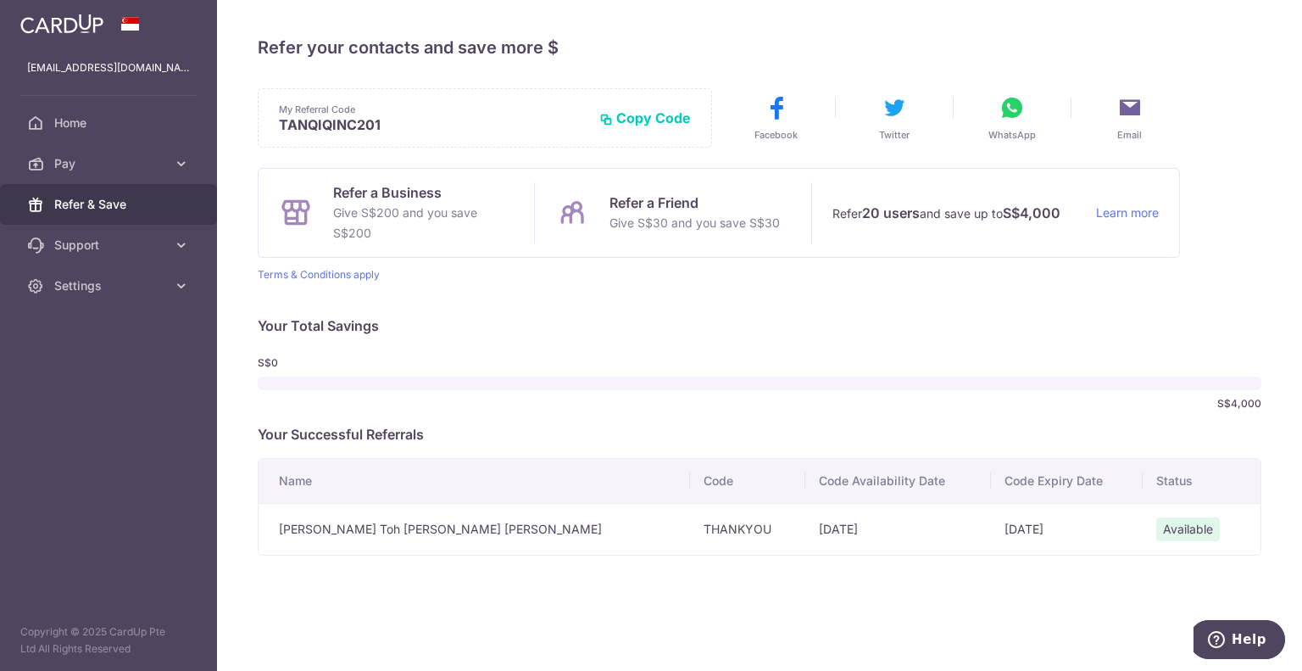
click at [1160, 514] on td "Available" at bounding box center [1202, 529] width 118 height 52
click at [1161, 520] on span "Available" at bounding box center [1188, 529] width 64 height 24
click at [1038, 531] on td "10/01/2026" at bounding box center [1067, 529] width 152 height 52
click at [991, 532] on td "10/01/2026" at bounding box center [1067, 529] width 152 height 52
click at [310, 380] on div at bounding box center [760, 383] width 1004 height 14
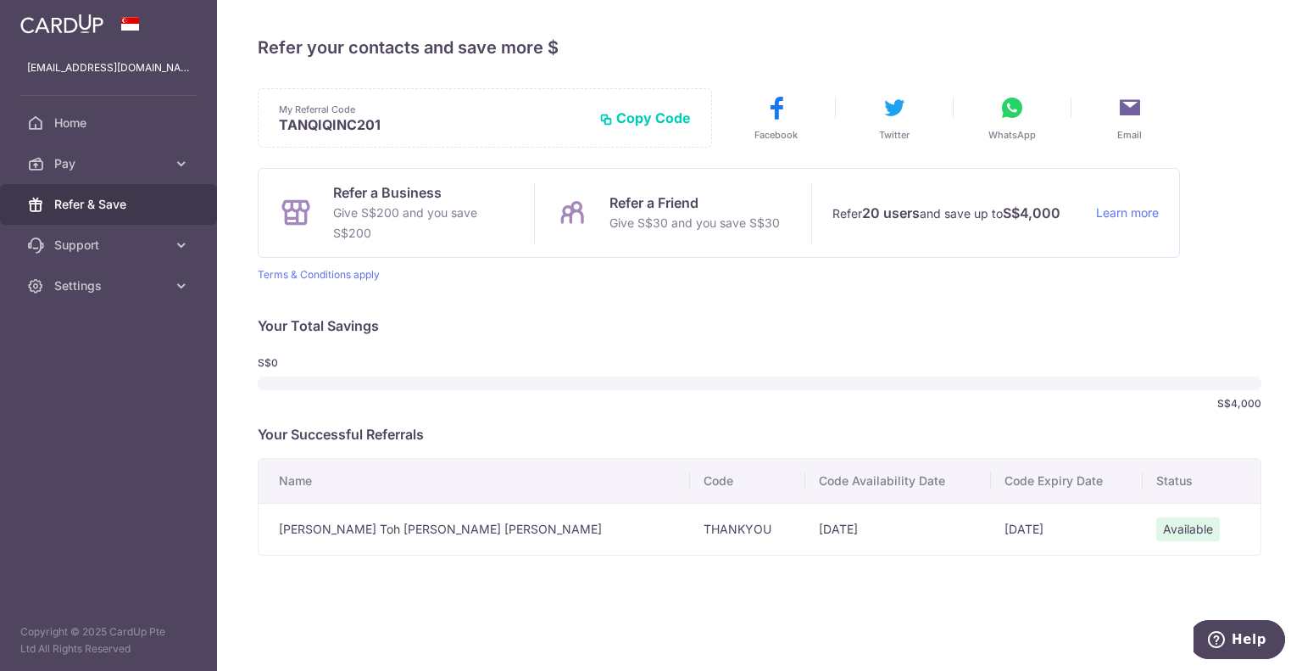
click at [331, 329] on p "Your Total Savings" at bounding box center [760, 325] width 1004 height 20
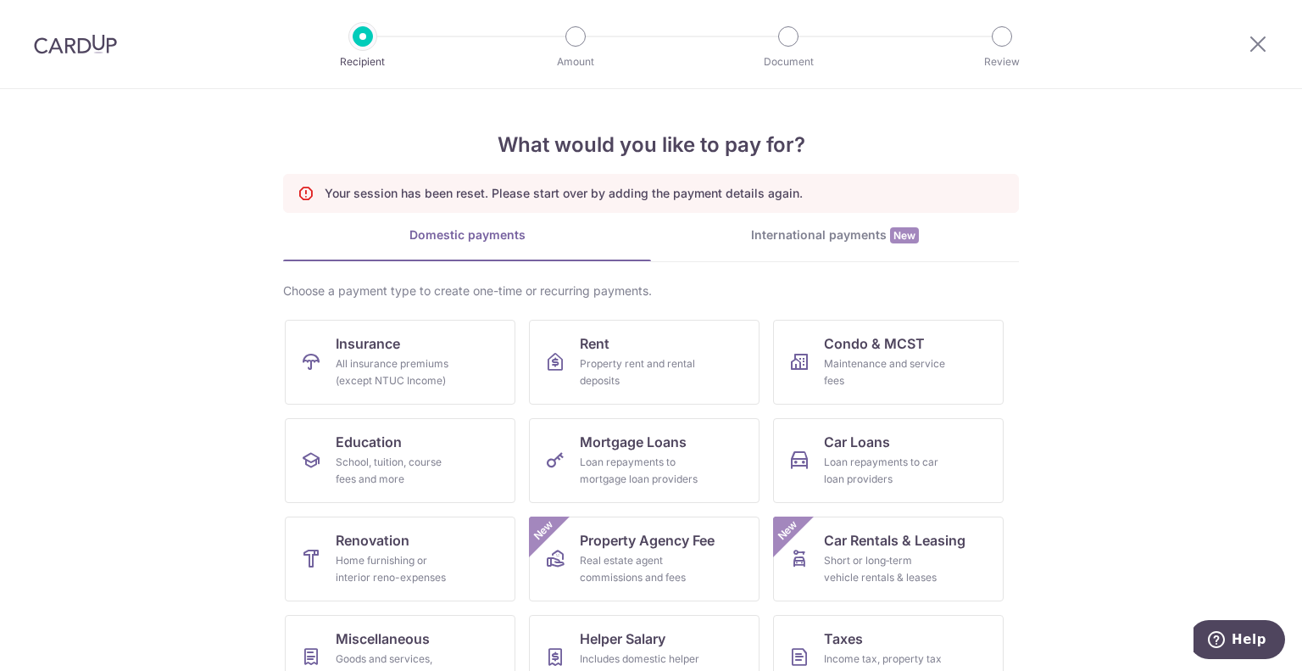
click at [1214, 299] on section "What would you like to pay for? Your session has been reset. Please start over …" at bounding box center [651, 380] width 1302 height 582
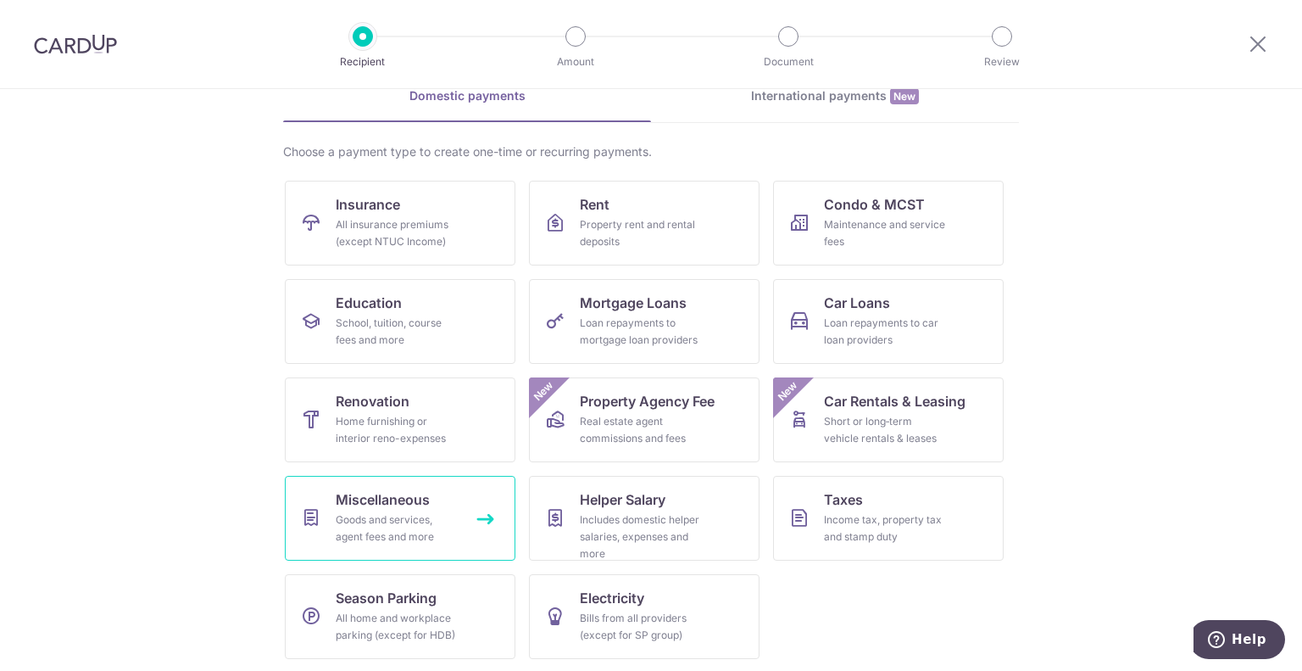
click at [433, 497] on link "Miscellaneous Goods and services, agent fees and more" at bounding box center [400, 518] width 231 height 85
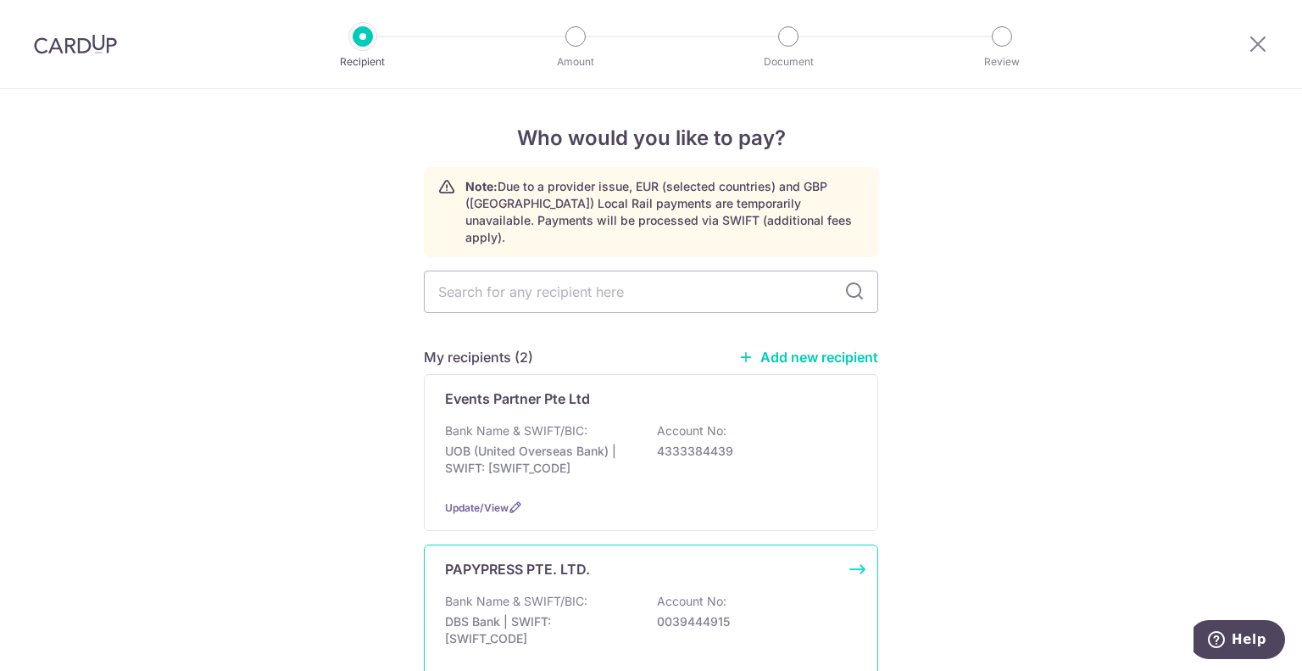
scroll to position [170, 0]
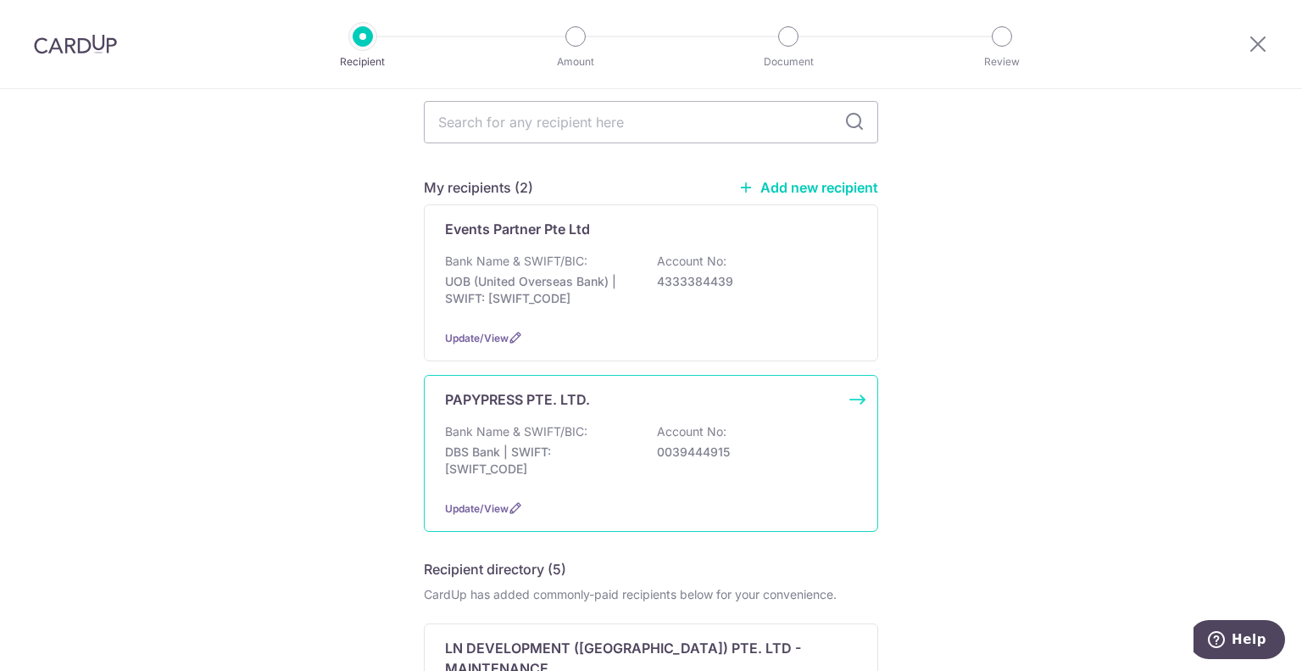
click at [607, 443] on p "DBS Bank | SWIFT: [SWIFT_CODE]" at bounding box center [540, 460] width 190 height 34
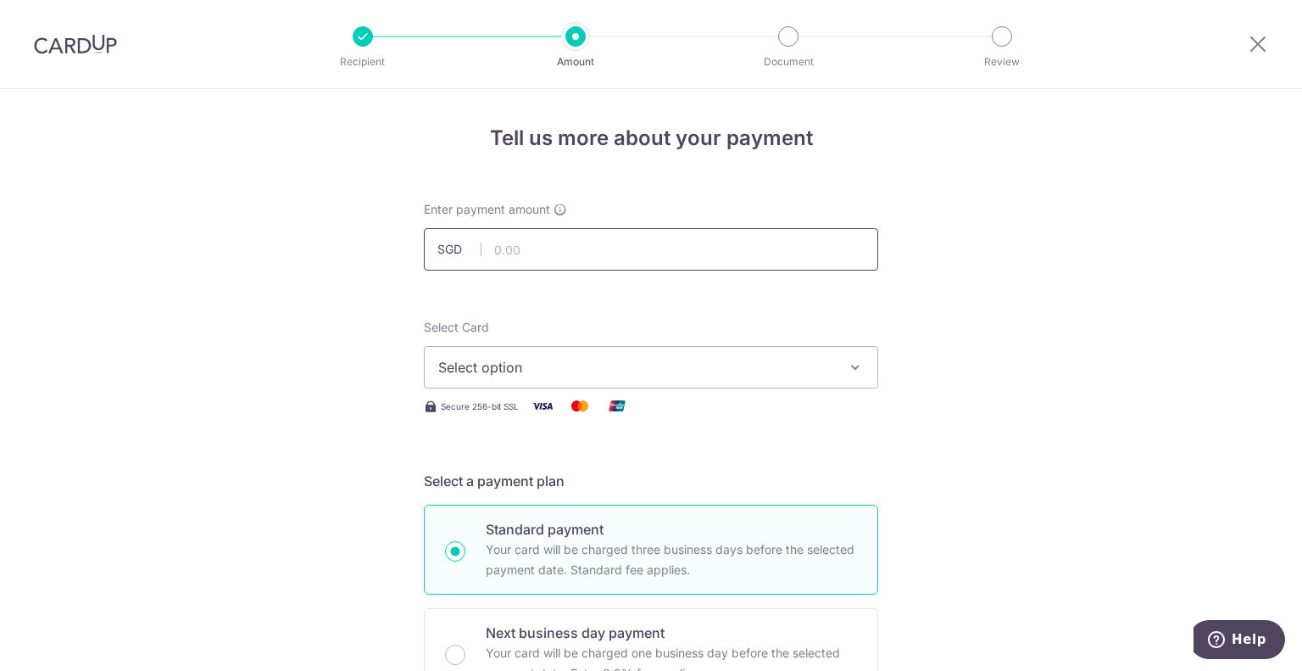
click at [593, 257] on input "text" at bounding box center [651, 249] width 454 height 42
type input "435.50"
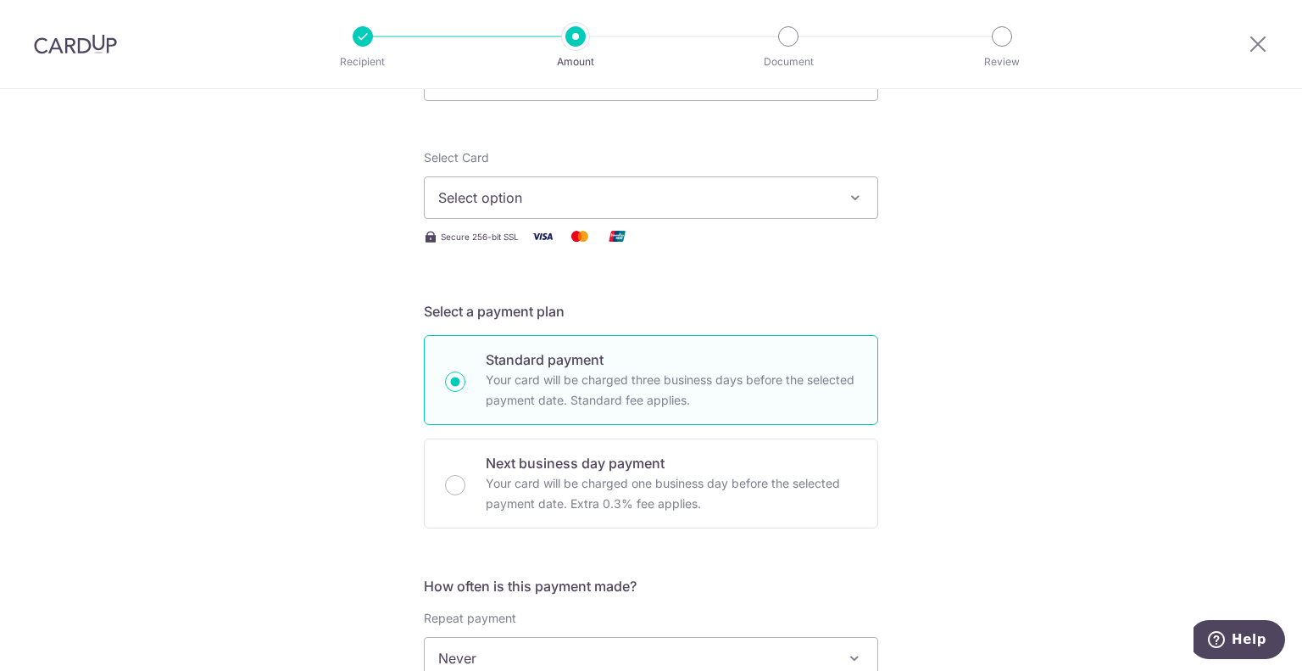
click at [795, 206] on span "Select option" at bounding box center [635, 197] width 395 height 20
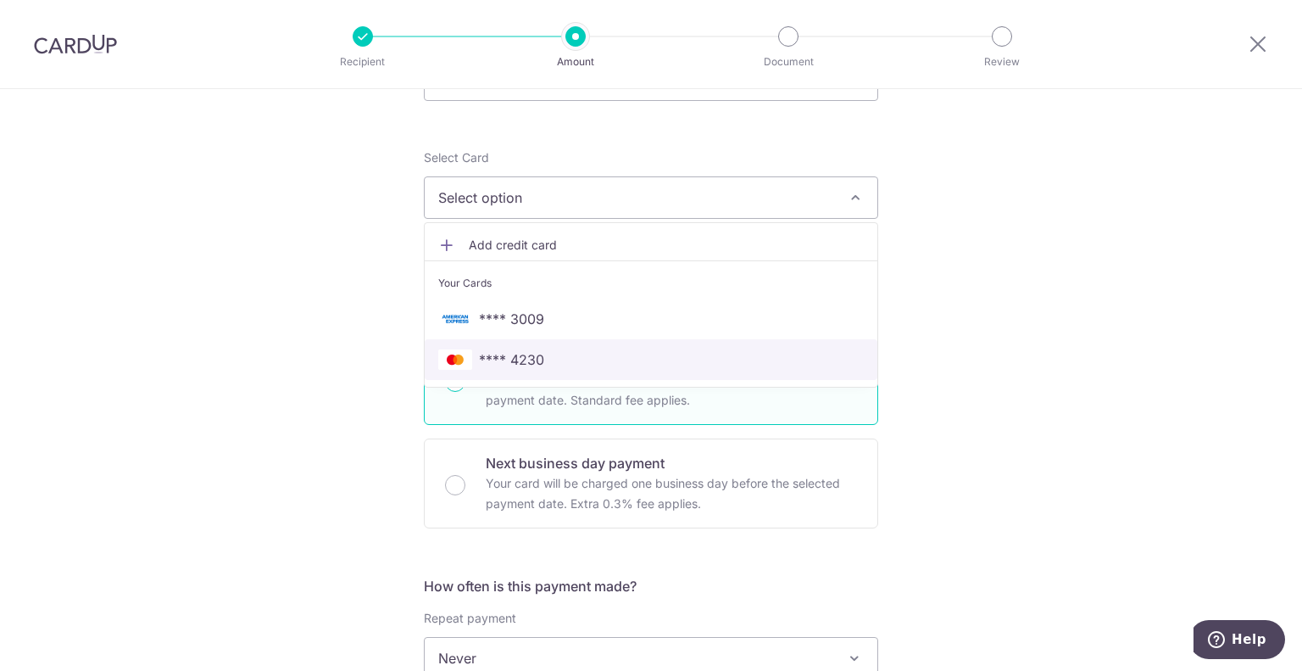
click at [555, 355] on span "**** 4230" at bounding box center [651, 359] width 426 height 20
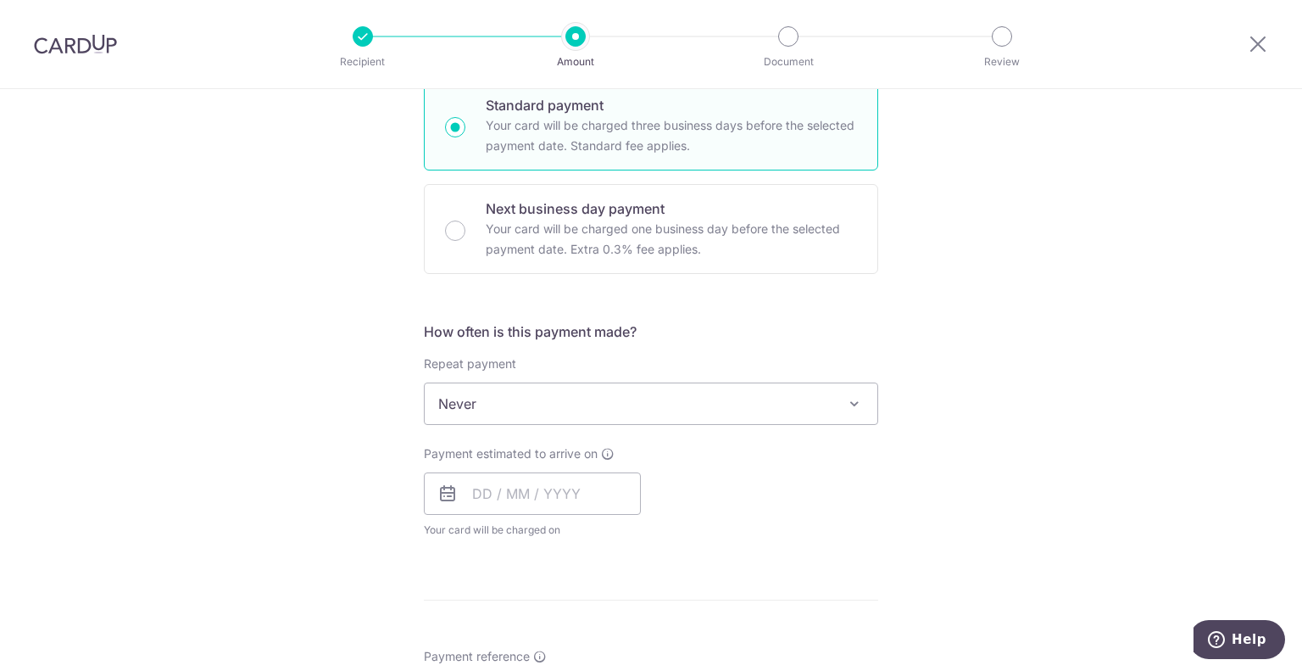
click at [537, 416] on span "Never" at bounding box center [651, 403] width 453 height 41
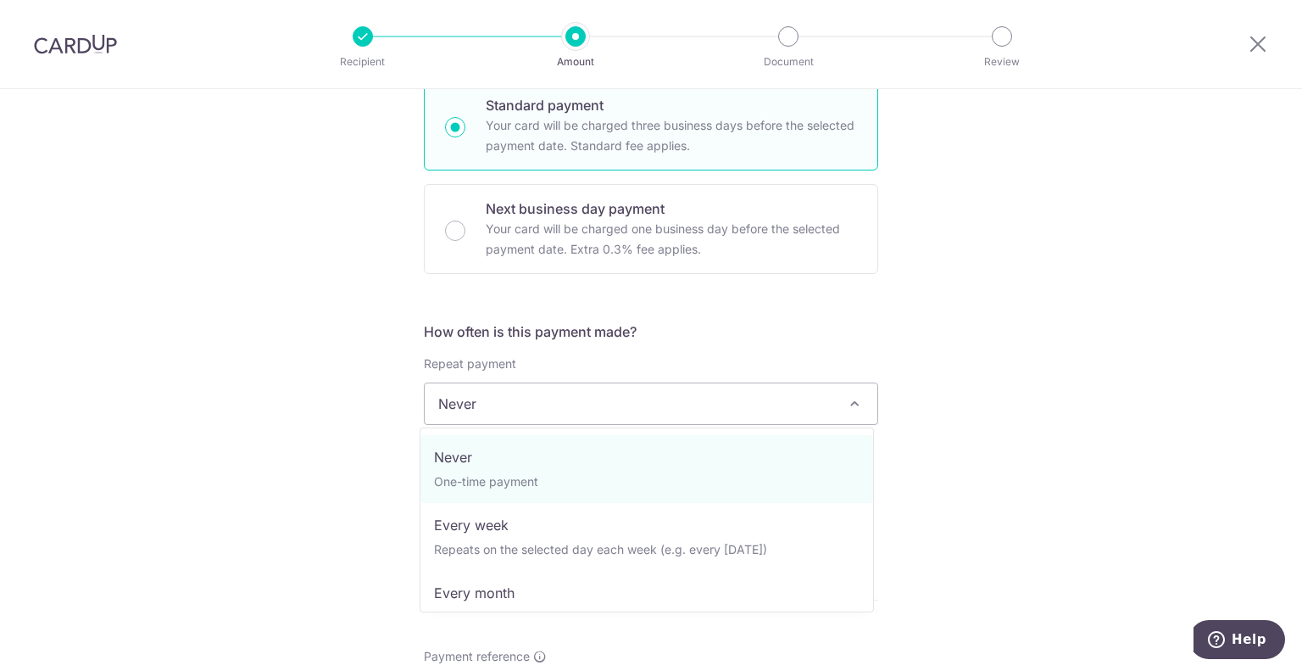
click at [1050, 376] on div "Tell us more about your payment Enter payment amount SGD 435.50 435.50 Select C…" at bounding box center [651, 432] width 1302 height 1534
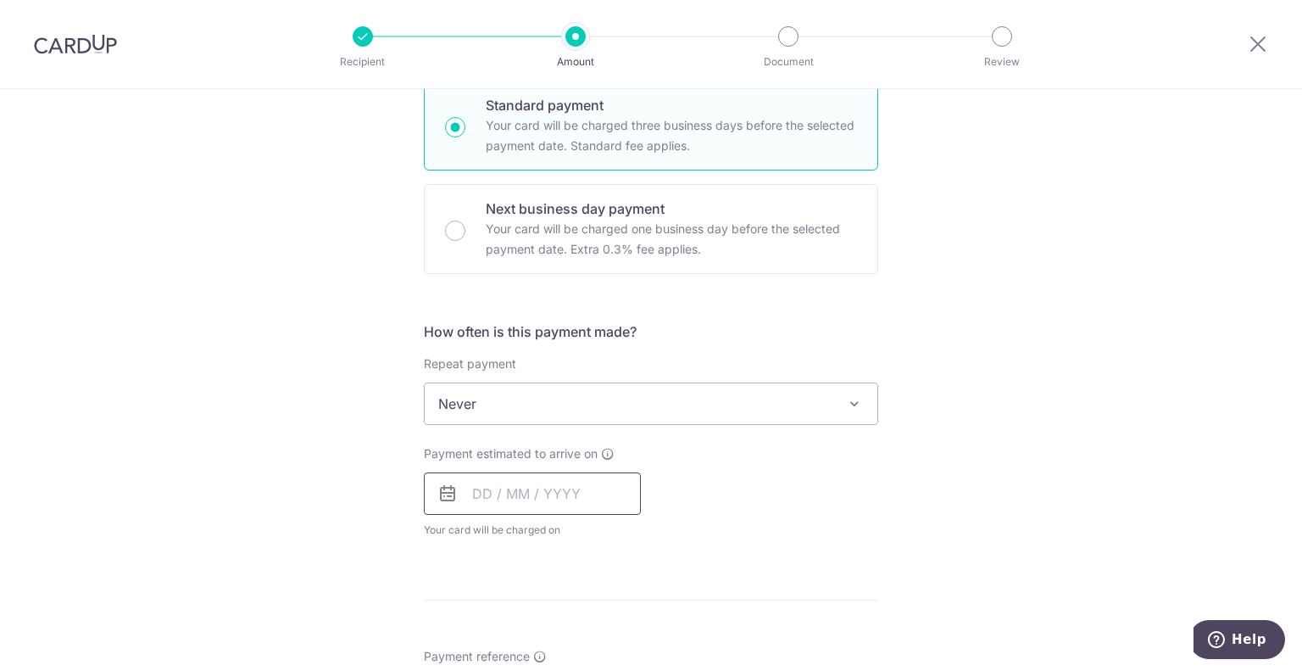
click at [592, 494] on input "text" at bounding box center [532, 493] width 217 height 42
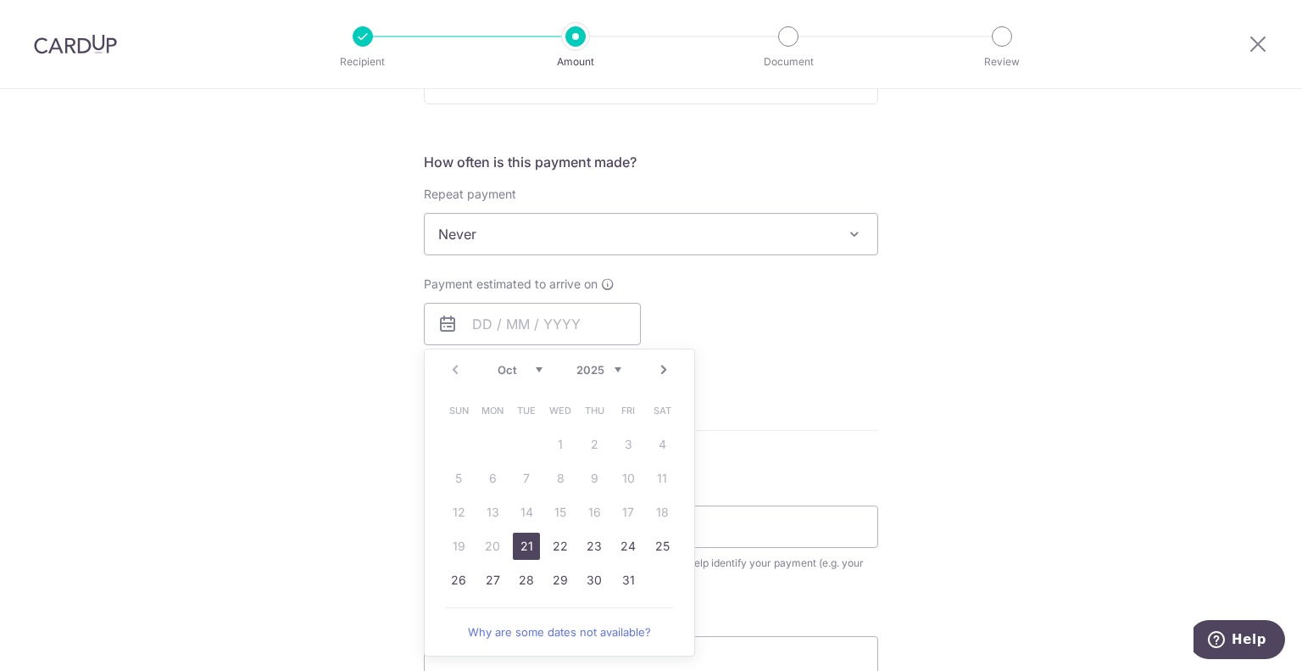
click at [525, 545] on link "21" at bounding box center [526, 545] width 27 height 27
type input "[DATE]"
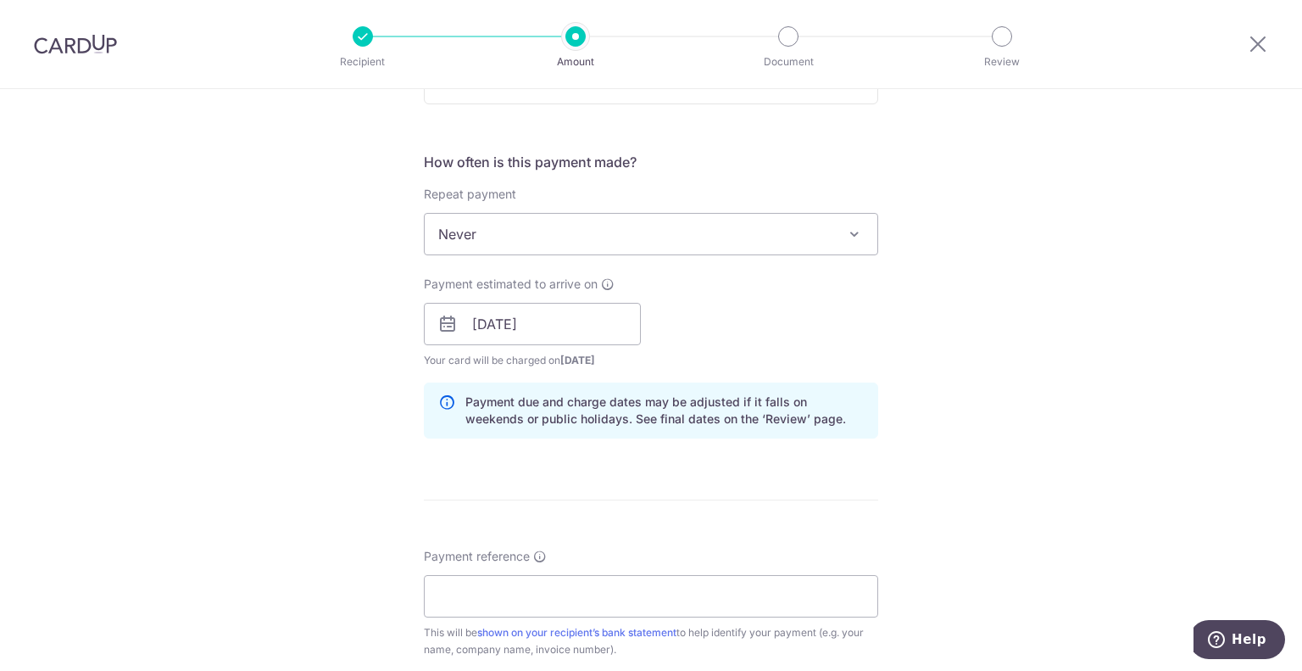
click at [929, 372] on div "Tell us more about your payment Enter payment amount SGD 435.50 435.50 Select C…" at bounding box center [651, 297] width 1302 height 1603
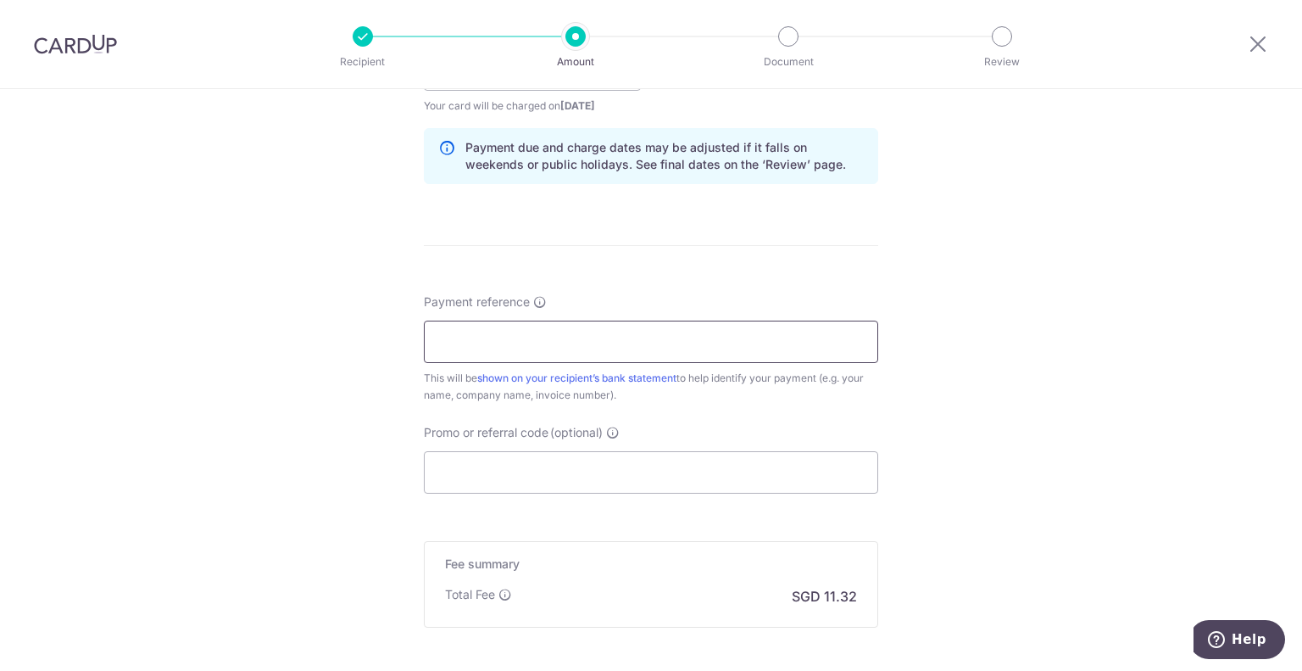
click at [583, 347] on input "Payment reference" at bounding box center [651, 341] width 454 height 42
type input "CLAUDIA TAN, JAMES TOH"
click at [897, 408] on div "Tell us more about your payment Enter payment amount SGD 435.50 435.50 Select C…" at bounding box center [651, 42] width 1302 height 1603
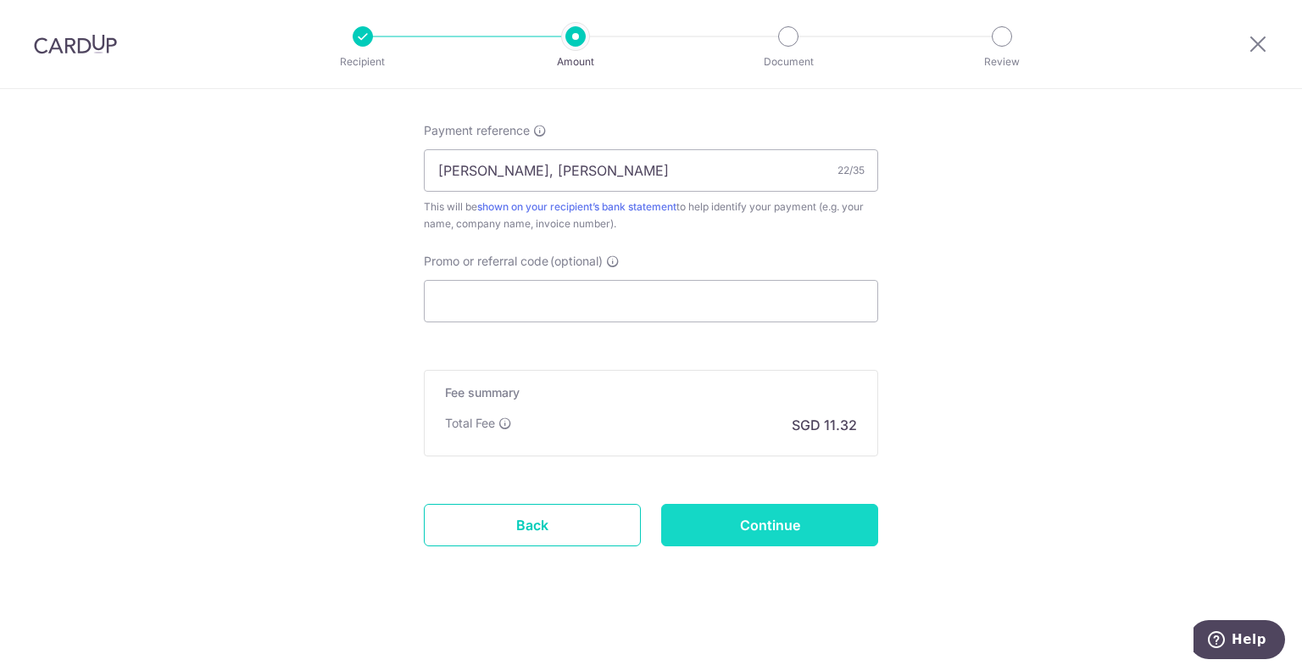
click at [786, 504] on input "Continue" at bounding box center [769, 525] width 217 height 42
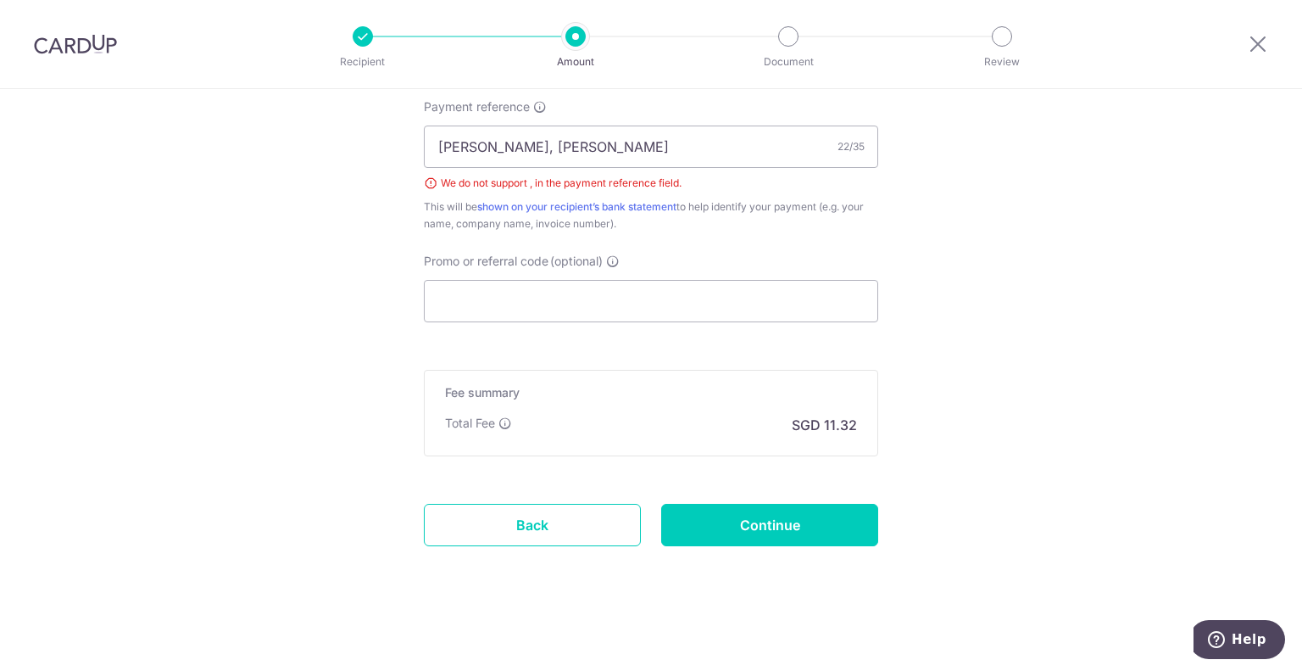
scroll to position [873, 0]
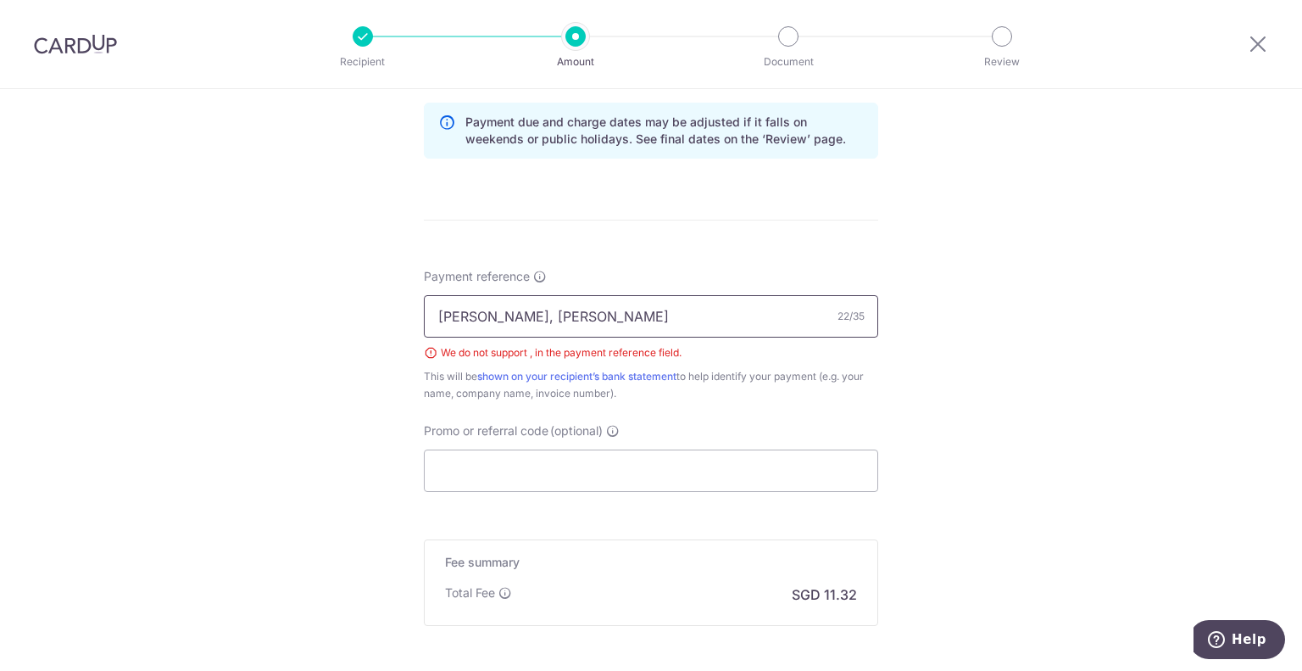
click at [529, 315] on input "[PERSON_NAME], [PERSON_NAME]" at bounding box center [651, 316] width 454 height 42
type input "[PERSON_NAME]"
click at [1039, 364] on div "Tell us more about your payment Enter payment amount SGD 435.50 435.50 Select C…" at bounding box center [651, 29] width 1302 height 1627
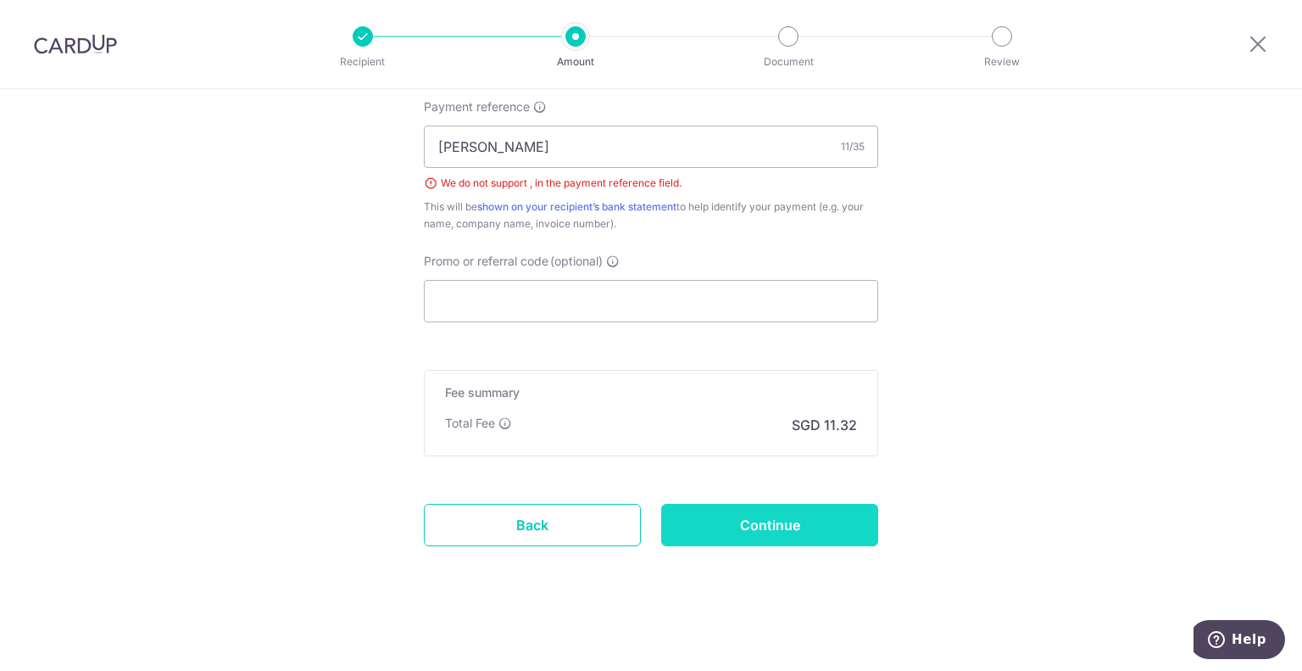
click at [794, 516] on input "Continue" at bounding box center [769, 525] width 217 height 42
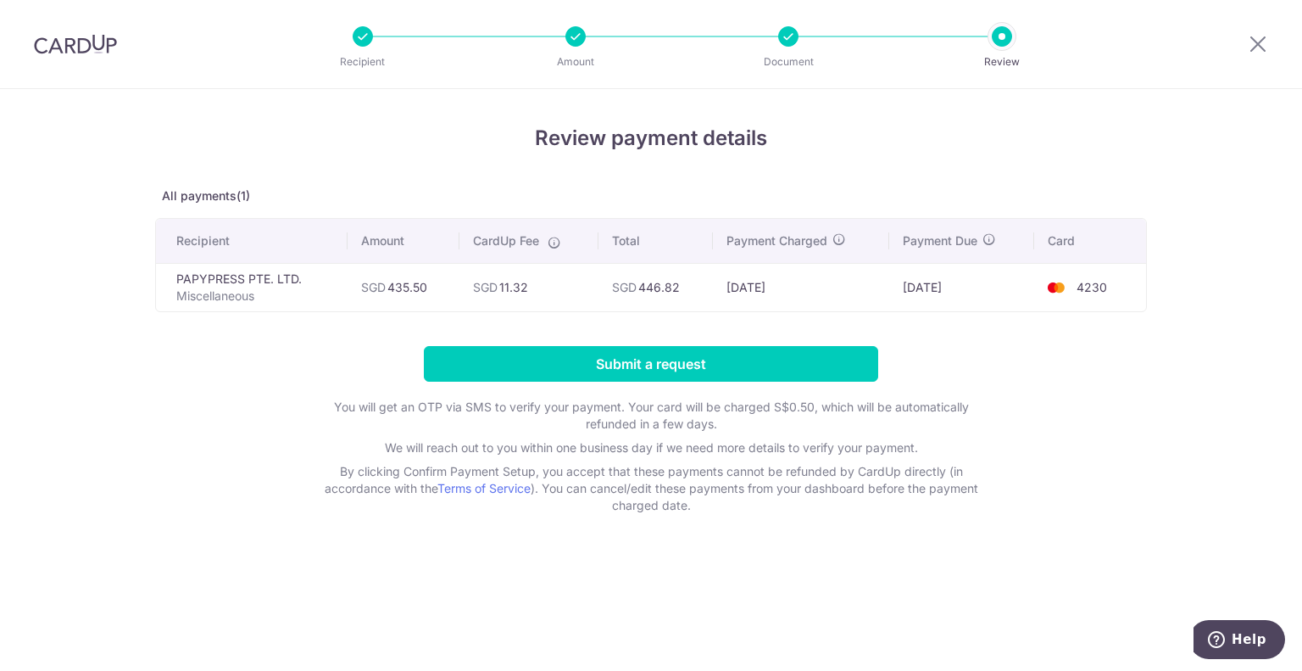
drag, startPoint x: 799, startPoint y: 274, endPoint x: 810, endPoint y: 298, distance: 27.3
click at [810, 298] on td "[DATE]" at bounding box center [801, 287] width 176 height 48
click at [821, 292] on td "[DATE]" at bounding box center [801, 287] width 176 height 48
click at [1078, 192] on p "All payments(1)" at bounding box center [651, 195] width 992 height 17
